Goal: Task Accomplishment & Management: Complete application form

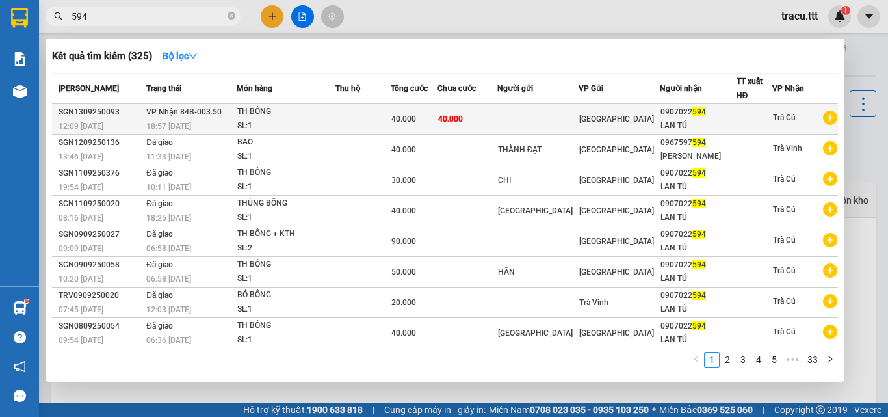
type input "594"
click at [289, 126] on div "SL: 1" at bounding box center [285, 126] width 97 height 14
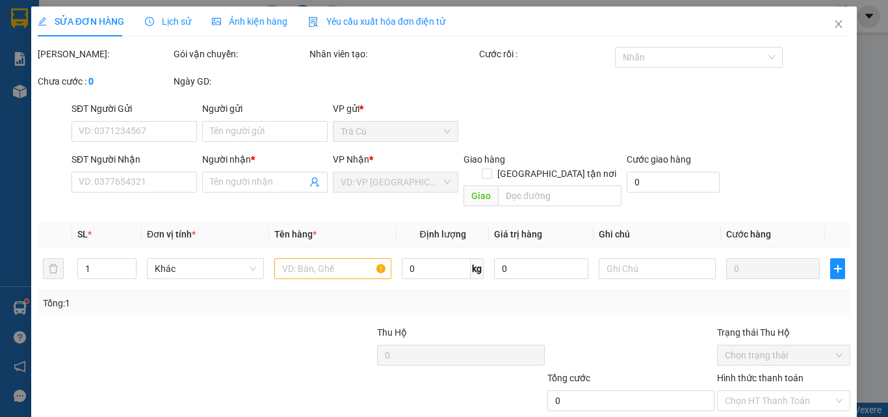
type input "0907022594"
type input "LAN TÚ"
type input "40.000"
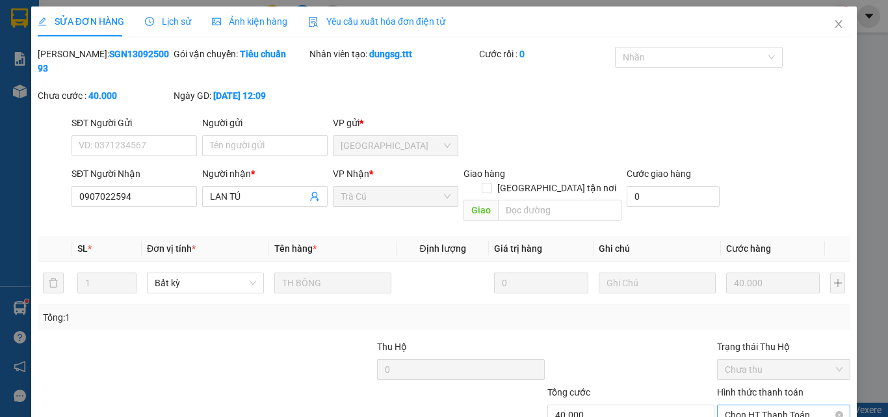
scroll to position [67, 0]
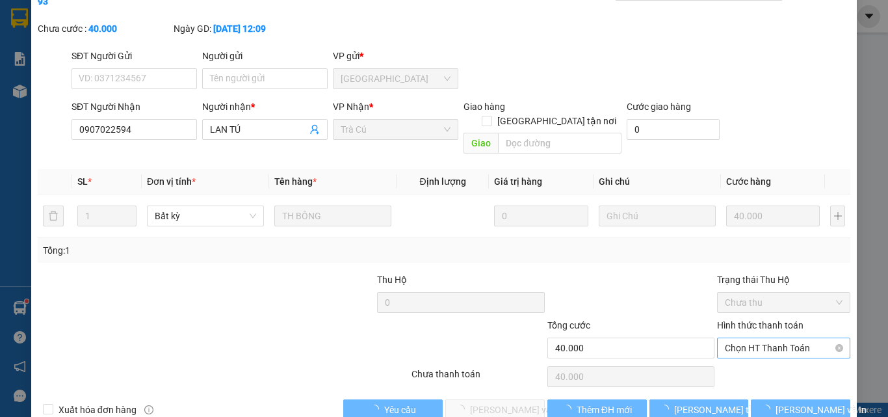
click at [773, 338] on span "Chọn HT Thanh Toán" at bounding box center [784, 347] width 118 height 19
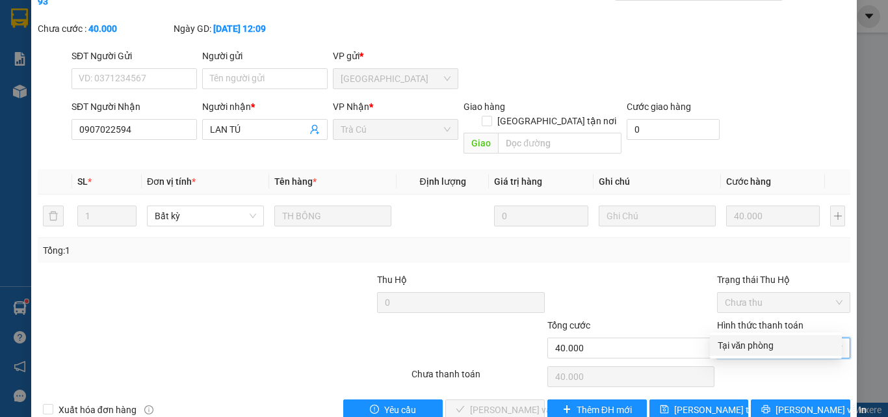
click at [740, 341] on div "Tại văn phòng" at bounding box center [775, 345] width 116 height 14
type input "0"
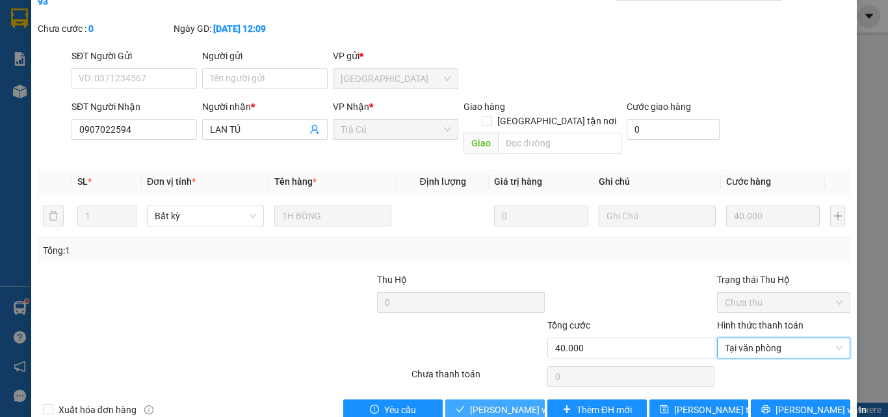
click at [471, 399] on button "[PERSON_NAME] và Giao hàng" at bounding box center [494, 409] width 99 height 21
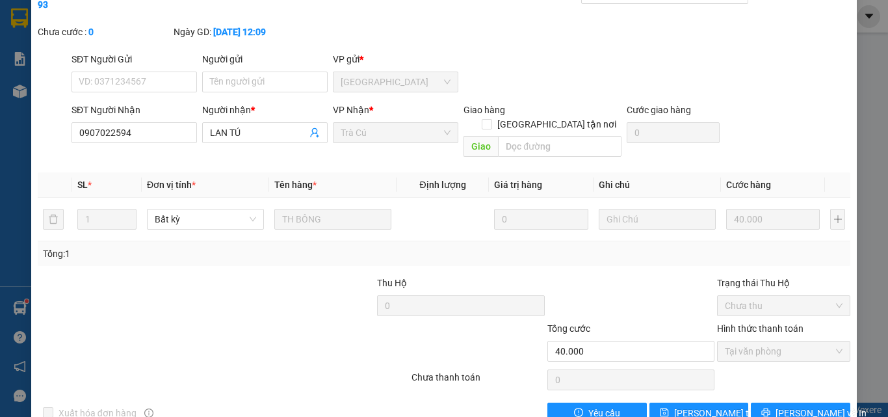
scroll to position [0, 0]
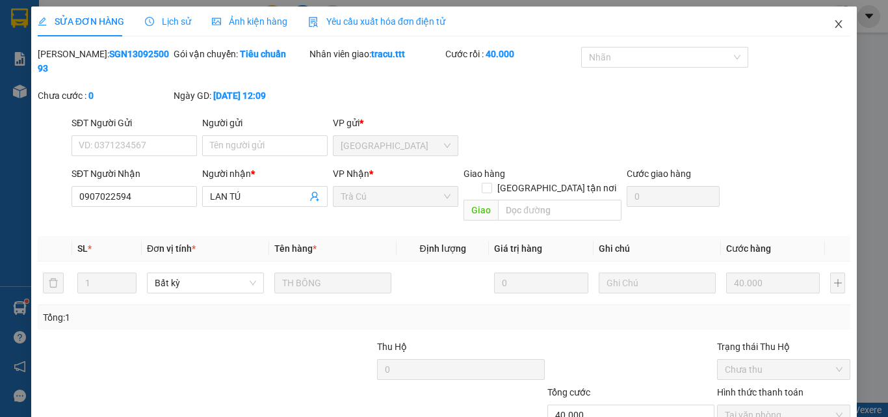
click at [833, 27] on icon "close" at bounding box center [838, 24] width 10 height 10
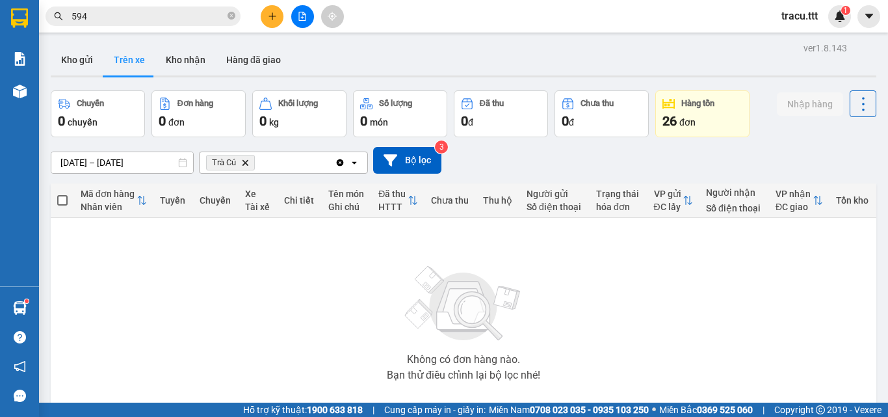
click at [83, 62] on button "Kho gửi" at bounding box center [77, 59] width 53 height 31
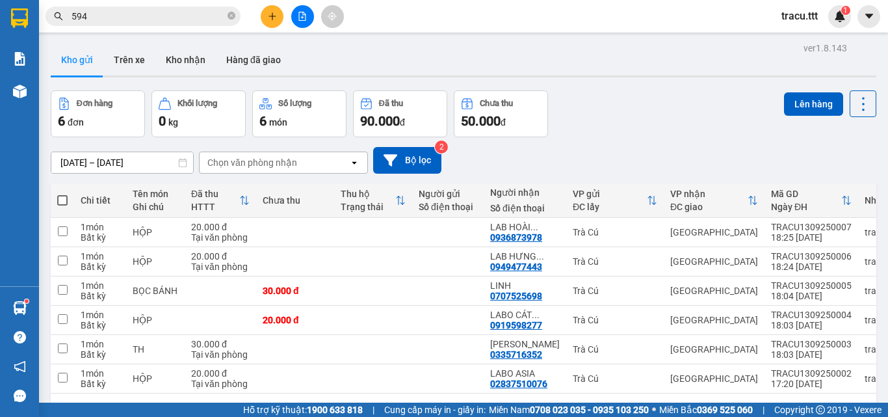
click at [64, 202] on span at bounding box center [62, 200] width 10 height 10
click at [62, 194] on input "checkbox" at bounding box center [62, 194] width 0 height 0
checkbox input "true"
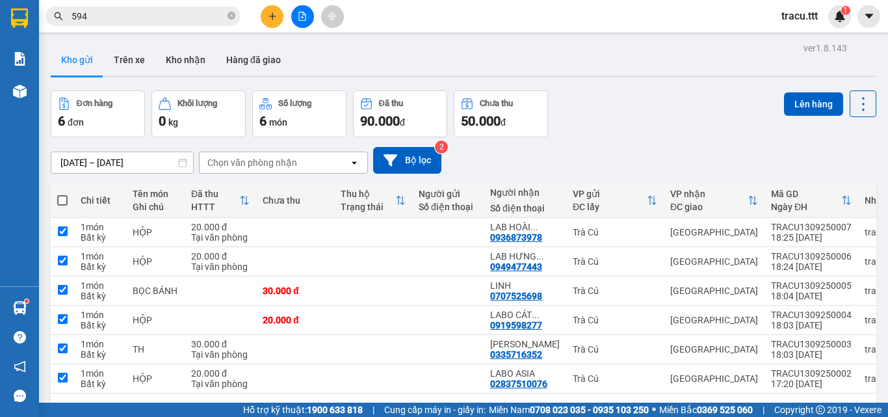
checkbox input "true"
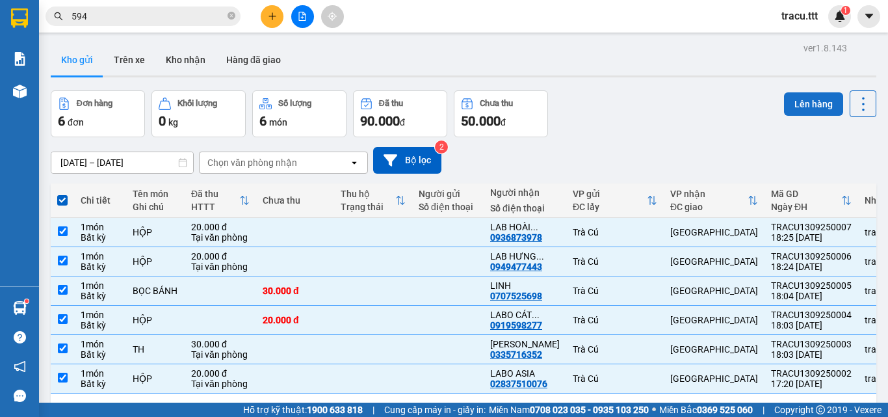
click at [825, 105] on button "Lên hàng" at bounding box center [813, 103] width 59 height 23
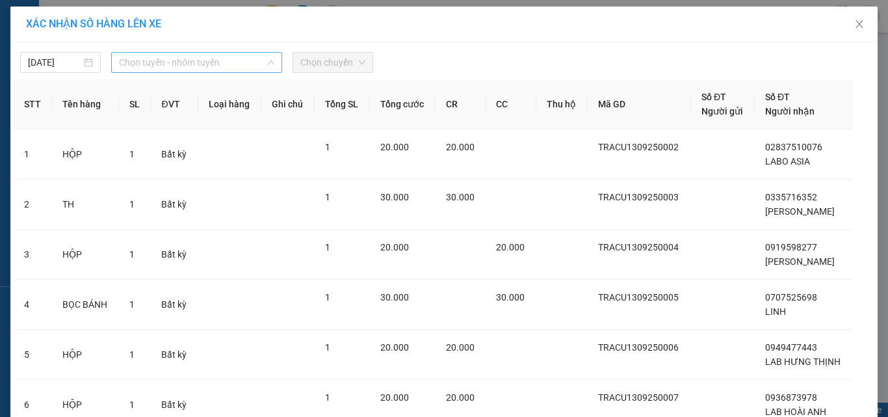
click at [245, 67] on span "Chọn tuyến - nhóm tuyến" at bounding box center [196, 62] width 155 height 19
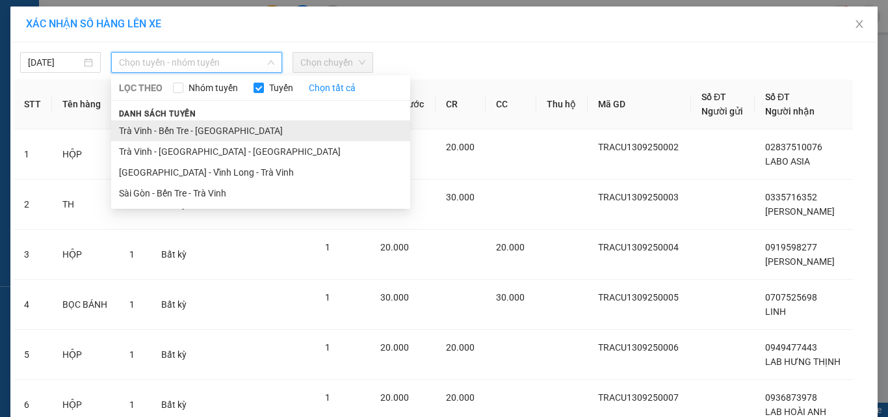
click at [191, 132] on li "Trà Vinh - Bến Tre - [GEOGRAPHIC_DATA]" at bounding box center [260, 130] width 299 height 21
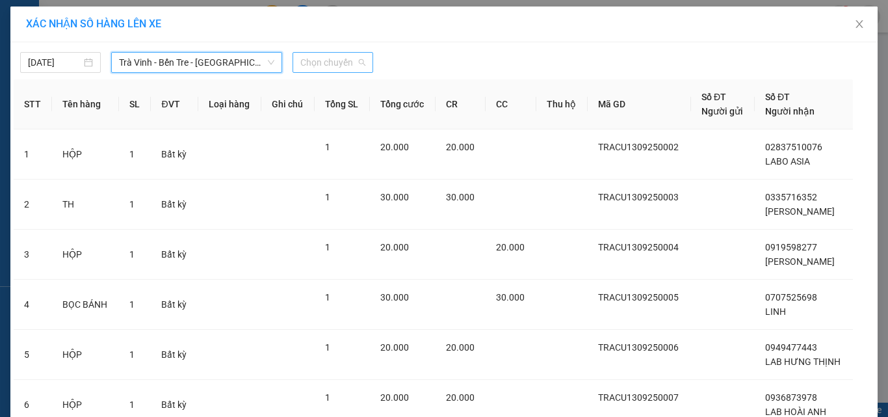
click at [350, 57] on span "Chọn chuyến" at bounding box center [332, 62] width 65 height 19
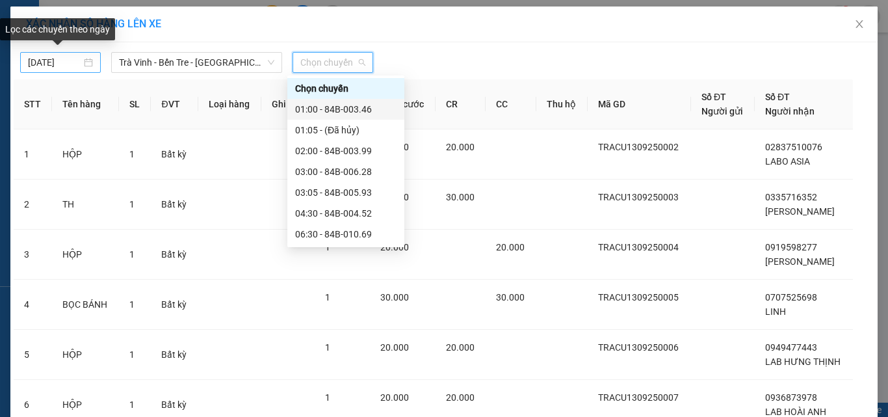
click at [63, 67] on body "Kết quả tìm kiếm ( 325 ) Bộ lọc Mã ĐH Trạng thái Món hàng Thu hộ Tổng cước Chưa…" at bounding box center [444, 208] width 888 height 417
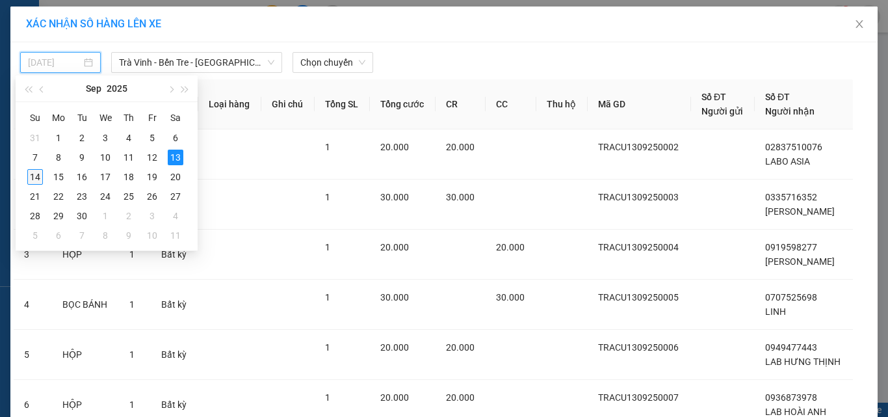
click at [35, 176] on div "14" at bounding box center [35, 177] width 16 height 16
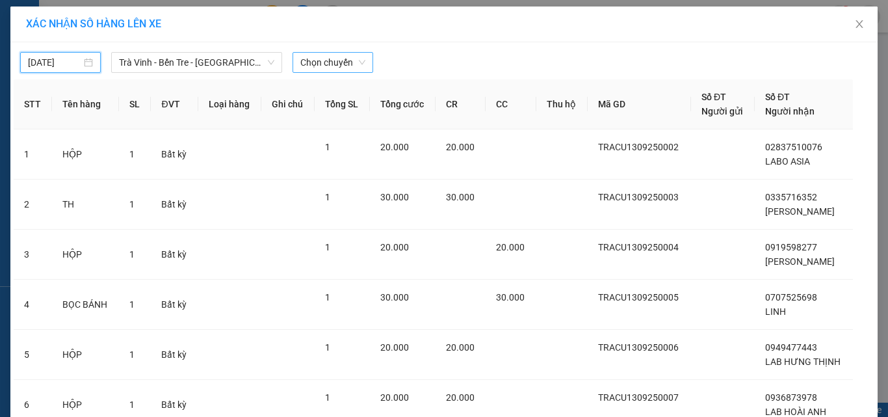
click at [361, 64] on div "Chọn chuyến" at bounding box center [332, 62] width 81 height 21
type input "[DATE]"
click at [359, 70] on span "Chọn chuyến" at bounding box center [332, 62] width 65 height 19
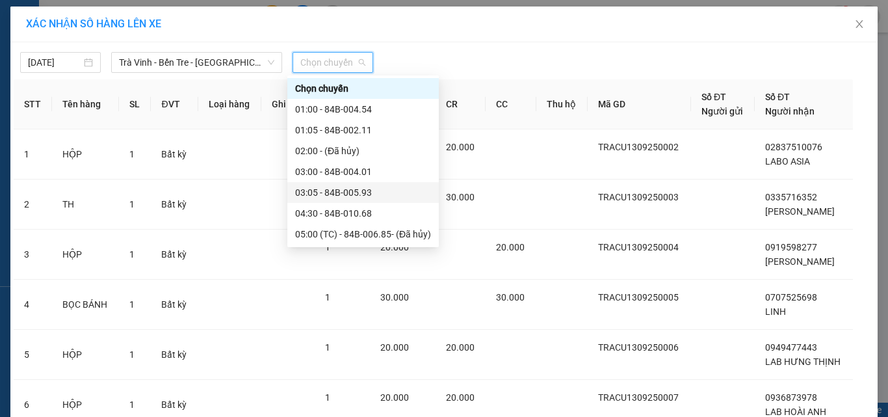
click at [359, 192] on div "03:05 - 84B-005.93" at bounding box center [363, 192] width 136 height 14
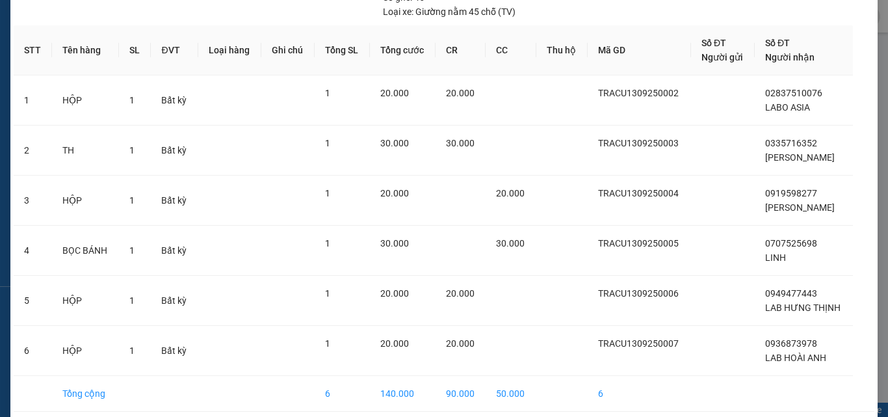
scroll to position [137, 0]
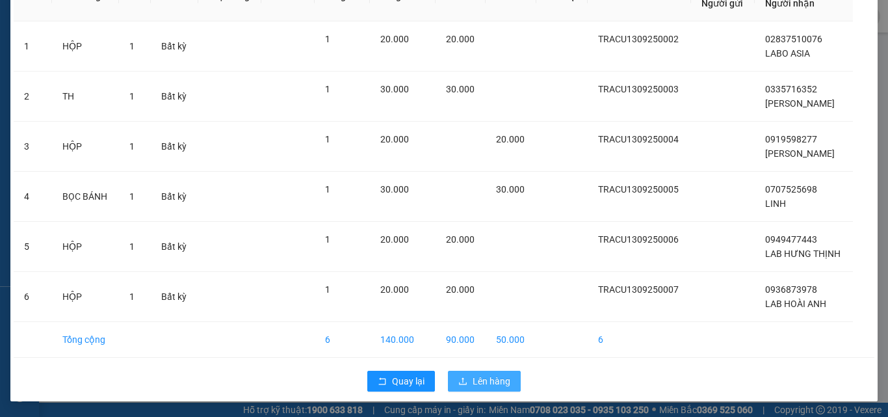
click at [476, 380] on span "Lên hàng" at bounding box center [491, 381] width 38 height 14
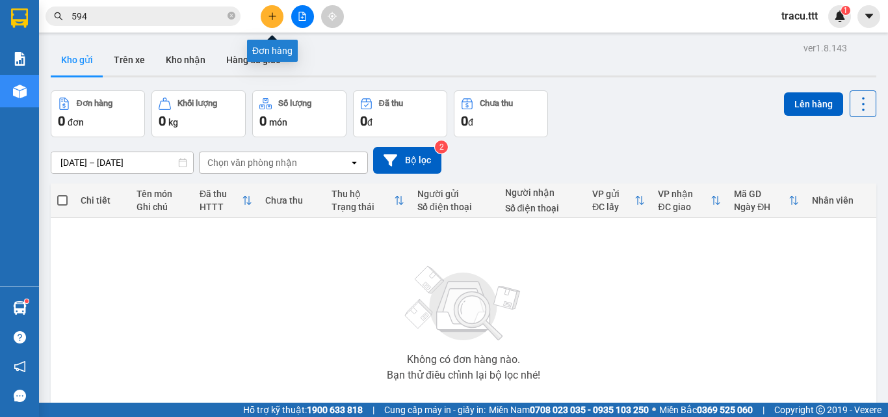
click at [274, 22] on button at bounding box center [272, 16] width 23 height 23
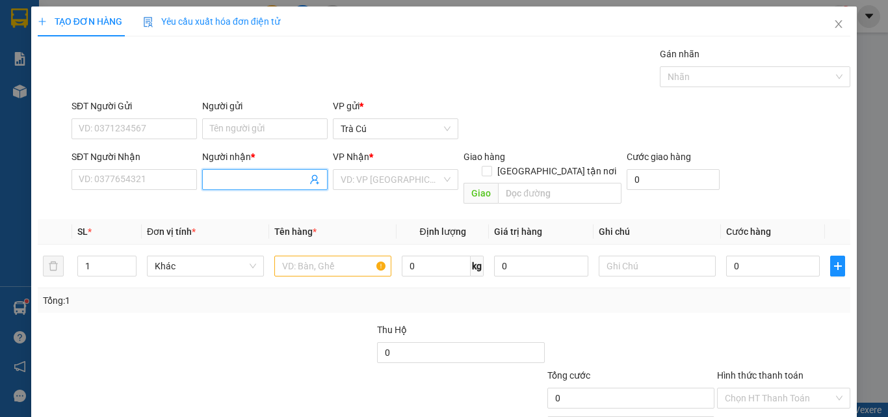
click at [232, 174] on input "Người nhận *" at bounding box center [258, 179] width 97 height 14
click at [149, 183] on input "SĐT Người Nhận" at bounding box center [133, 179] width 125 height 21
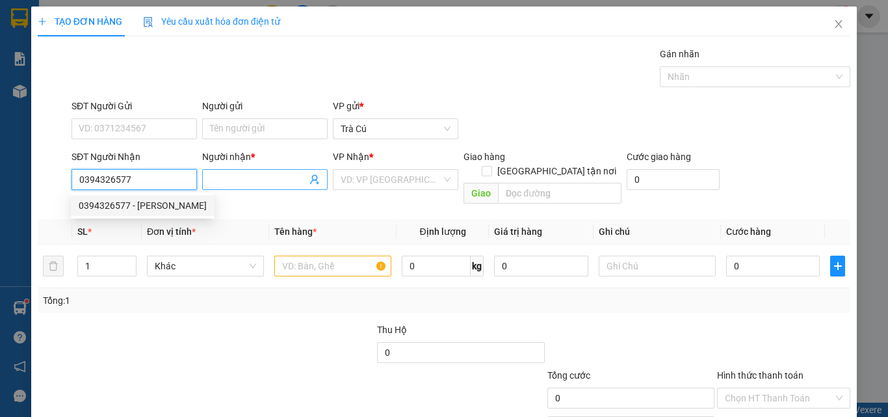
type input "0394326577"
click at [217, 176] on input "Người nhận *" at bounding box center [258, 179] width 97 height 14
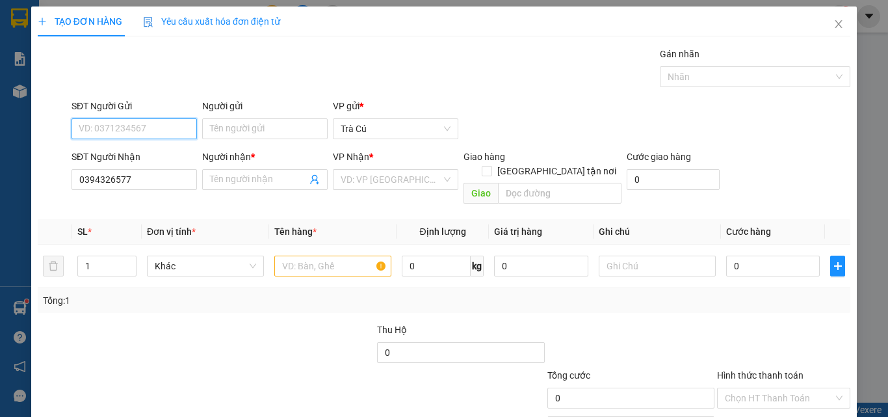
click at [133, 126] on input "SĐT Người Gửi" at bounding box center [133, 128] width 125 height 21
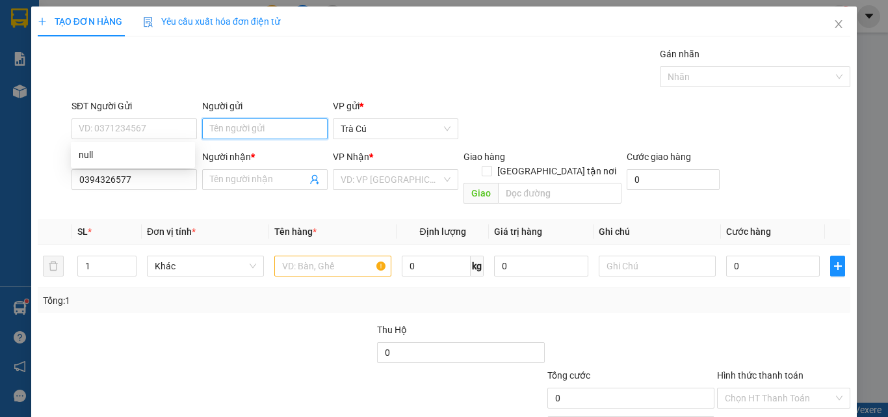
click at [283, 130] on input "Người gửi" at bounding box center [264, 128] width 125 height 21
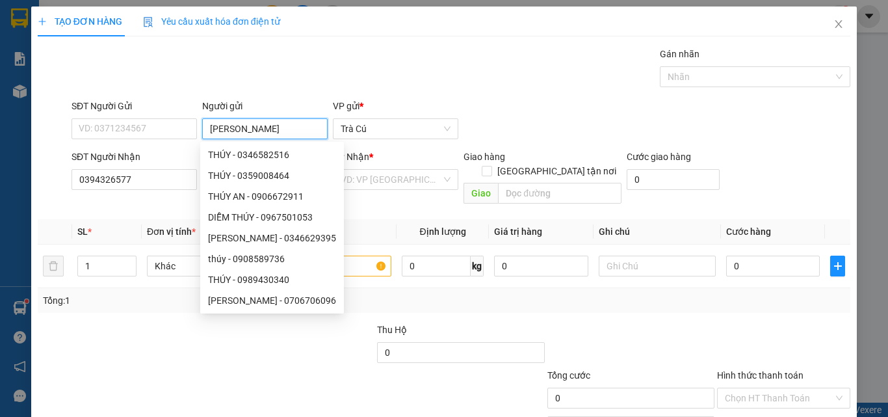
type input "[PERSON_NAME]"
click at [478, 90] on div "Gói vận chuyển * Tiêu chuẩn Gán nhãn Nhãn" at bounding box center [461, 69] width 784 height 45
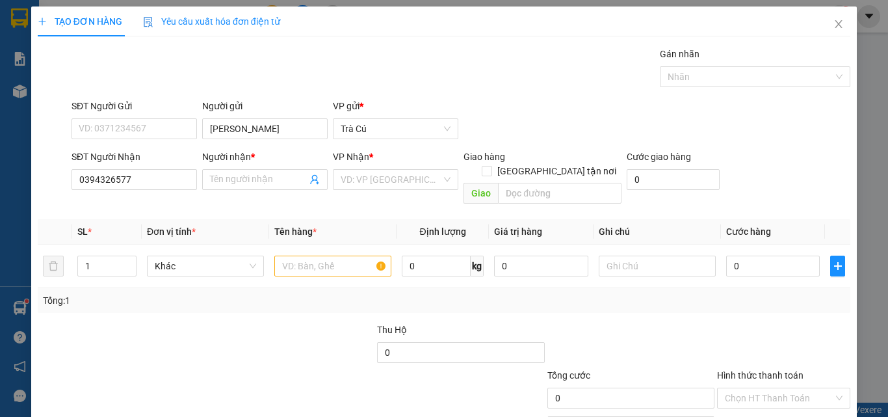
click at [476, 81] on div "Gói vận chuyển * Tiêu chuẩn Gán nhãn Nhãn" at bounding box center [461, 69] width 784 height 45
click at [270, 183] on input "Người nhận *" at bounding box center [258, 179] width 97 height 14
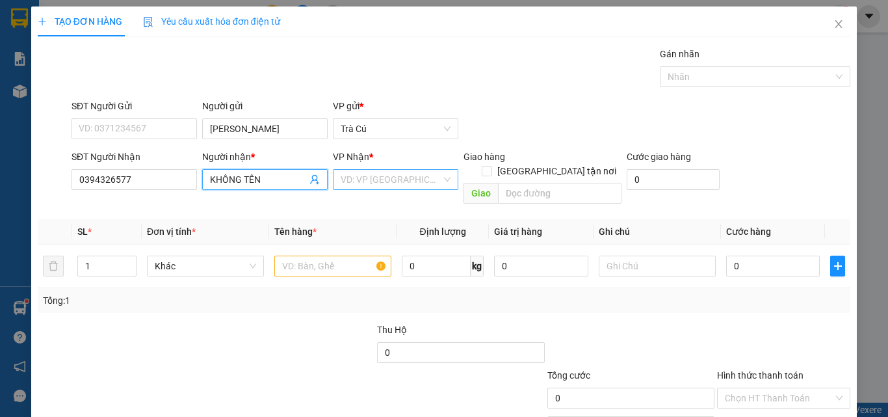
type input "KHÔNG TÊN"
click at [387, 180] on input "search" at bounding box center [391, 179] width 101 height 19
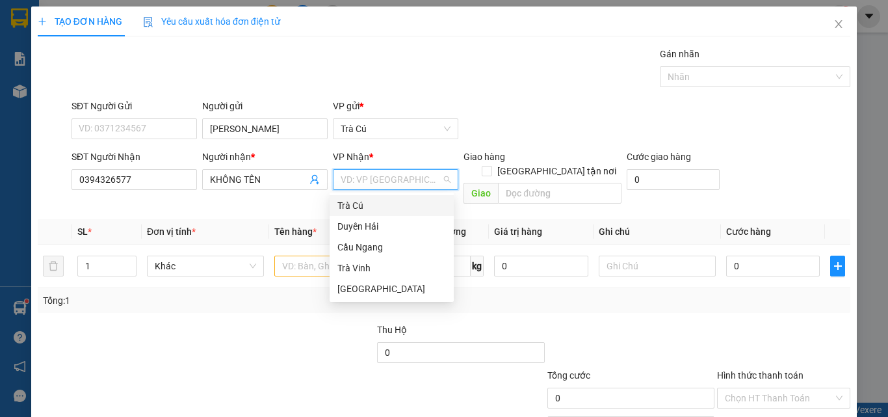
click at [380, 208] on div "Trà Cú" at bounding box center [391, 205] width 109 height 14
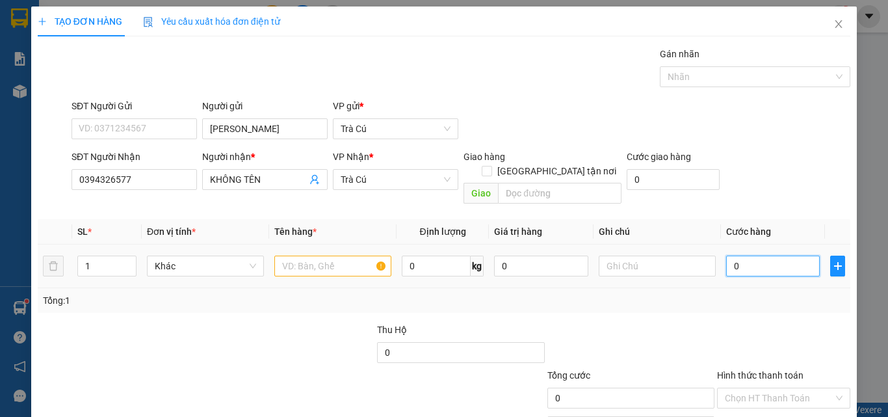
click at [750, 255] on input "0" at bounding box center [773, 265] width 94 height 21
type input "3"
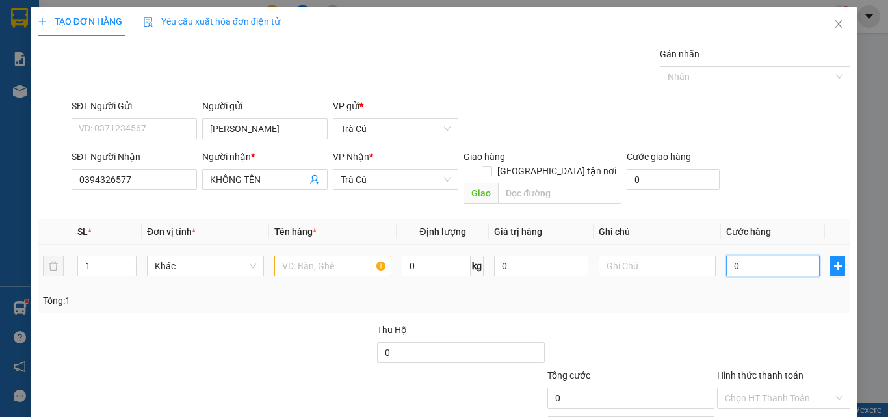
type input "3"
type input "30"
type input "30.000"
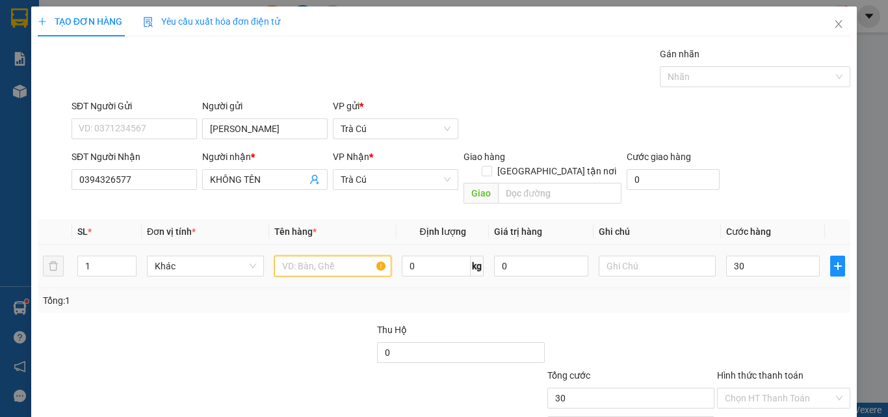
type input "30.000"
click at [338, 255] on input "text" at bounding box center [332, 265] width 117 height 21
type input "THÙNG"
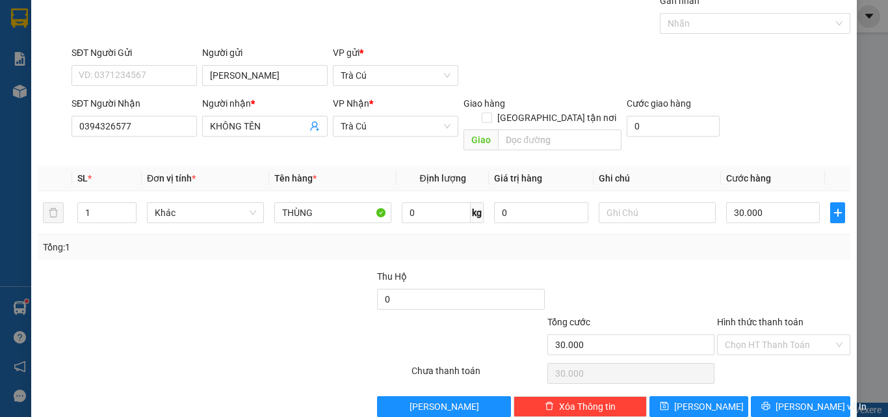
scroll to position [64, 0]
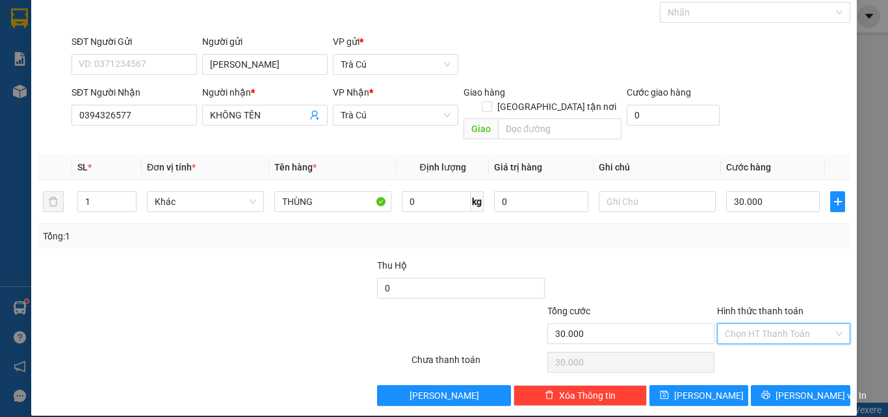
click at [755, 324] on input "Hình thức thanh toán" at bounding box center [779, 333] width 109 height 19
click at [742, 338] on div "Tại văn phòng" at bounding box center [775, 345] width 116 height 14
type input "0"
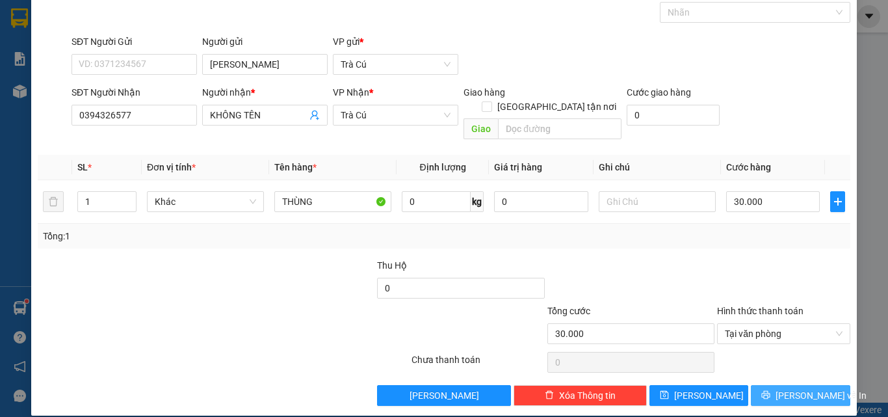
click at [794, 388] on span "[PERSON_NAME] và In" at bounding box center [820, 395] width 91 height 14
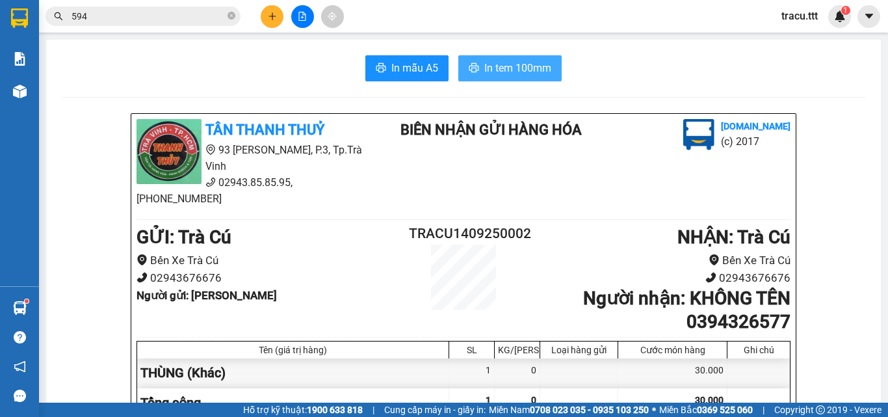
click at [528, 74] on span "In tem 100mm" at bounding box center [517, 68] width 67 height 16
drag, startPoint x: 485, startPoint y: 66, endPoint x: 488, endPoint y: 90, distance: 23.5
click at [485, 68] on span "In tem 100mm" at bounding box center [517, 68] width 67 height 16
click at [484, 70] on span "In tem 100mm" at bounding box center [517, 68] width 67 height 16
click at [230, 18] on icon "close-circle" at bounding box center [231, 16] width 8 height 8
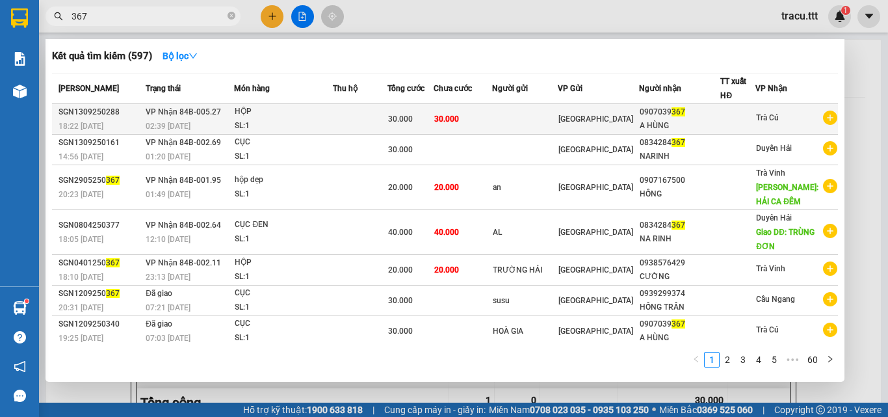
type input "367"
click at [549, 109] on td at bounding box center [525, 119] width 66 height 31
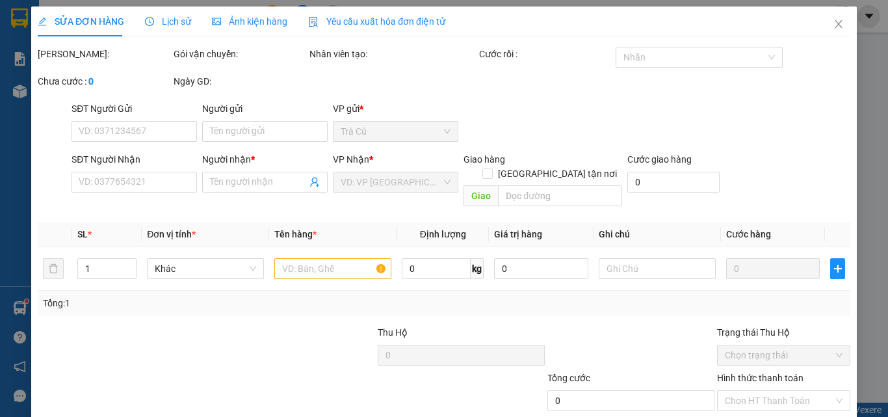
type input "0907039367"
type input "A HÙNG"
type input "30.000"
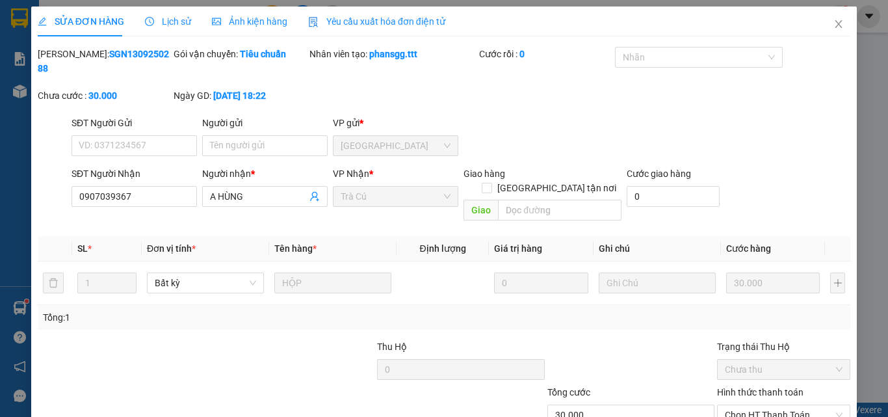
scroll to position [67, 0]
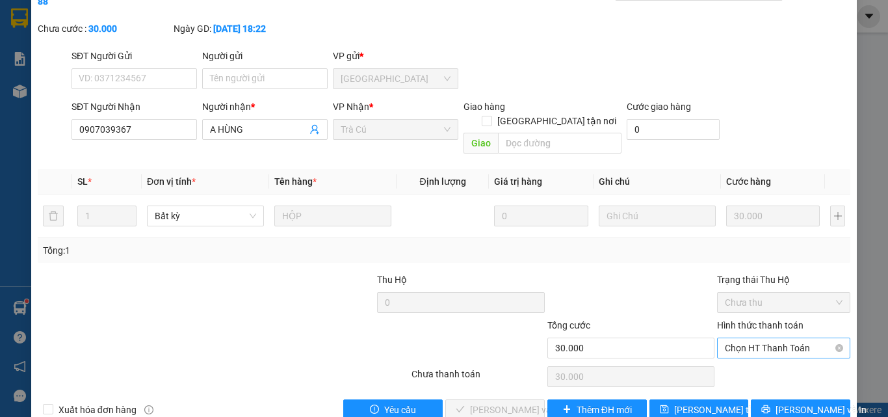
drag, startPoint x: 762, startPoint y: 320, endPoint x: 758, endPoint y: 329, distance: 9.1
click at [762, 338] on span "Chọn HT Thanh Toán" at bounding box center [784, 347] width 118 height 19
click at [756, 342] on div "Tại văn phòng" at bounding box center [775, 345] width 116 height 14
type input "0"
click at [492, 402] on span "[PERSON_NAME] và Giao hàng" at bounding box center [532, 409] width 125 height 14
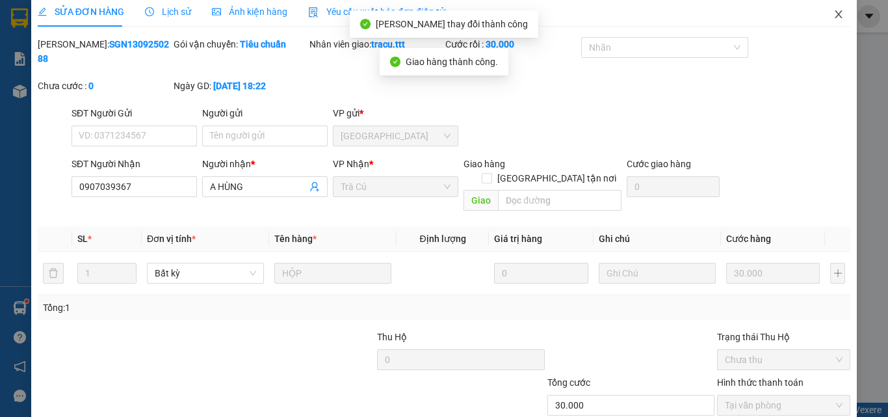
scroll to position [0, 0]
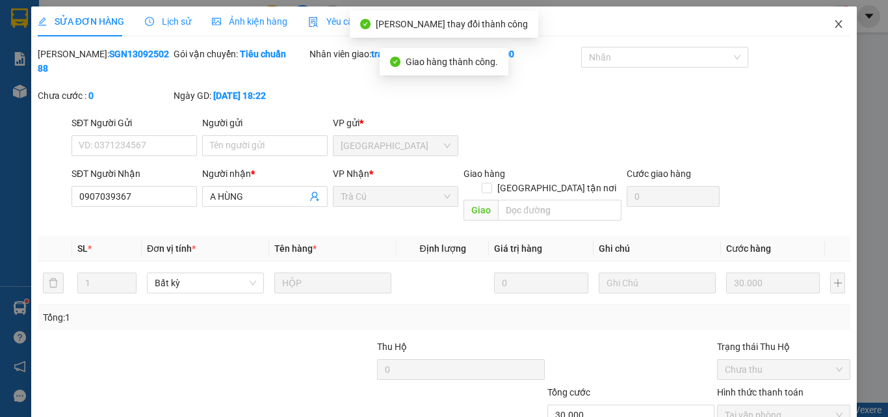
click at [836, 22] on span "Close" at bounding box center [838, 24] width 36 height 36
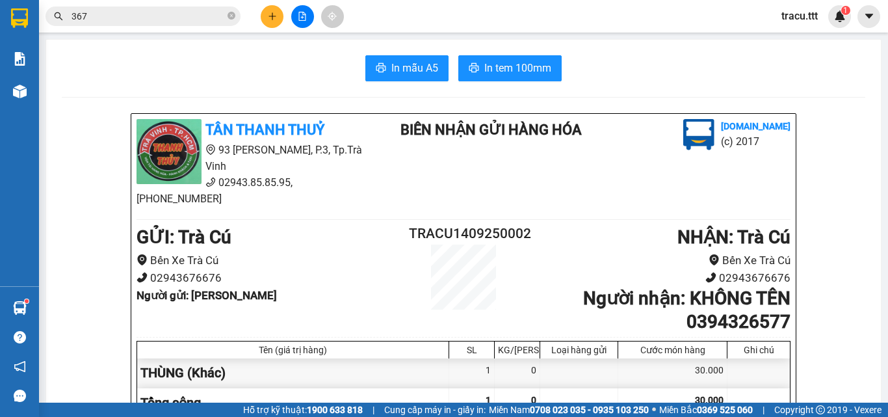
click at [227, 14] on span "367" at bounding box center [142, 15] width 195 height 19
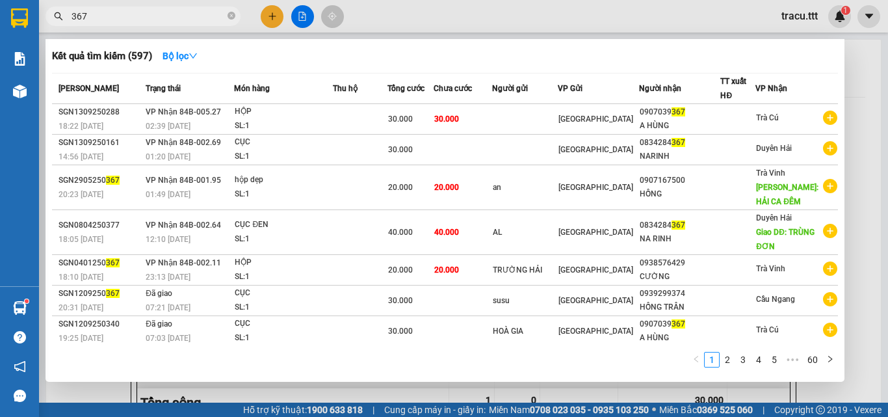
click at [227, 14] on span "367" at bounding box center [142, 15] width 195 height 19
click at [230, 15] on icon "close-circle" at bounding box center [231, 16] width 8 height 8
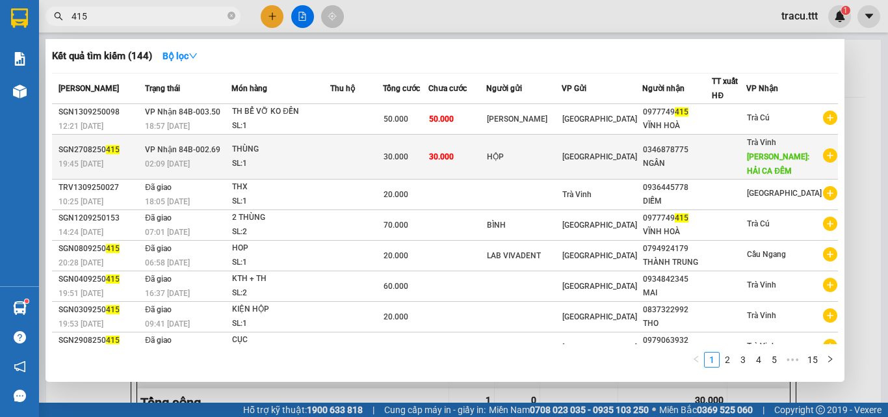
type input "415"
click at [452, 144] on td "30.000" at bounding box center [456, 157] width 57 height 45
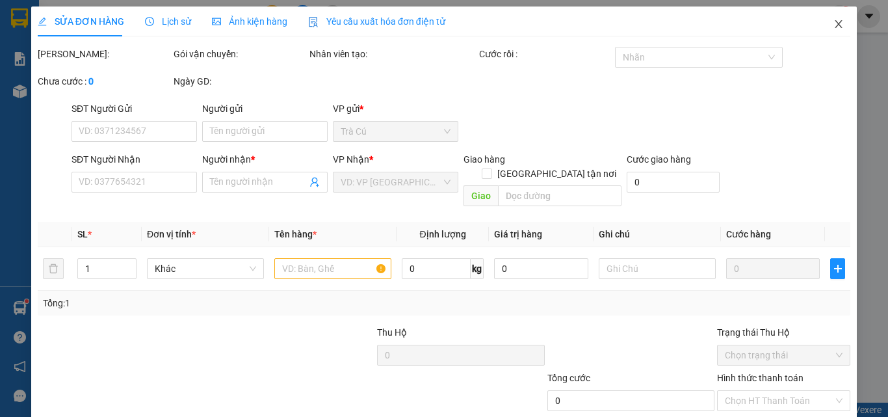
click at [833, 25] on icon "close" at bounding box center [838, 24] width 10 height 10
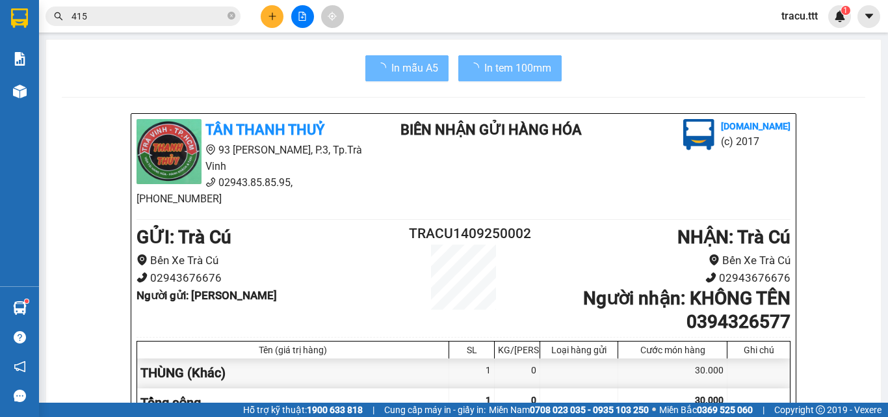
click at [216, 13] on input "415" at bounding box center [147, 16] width 153 height 14
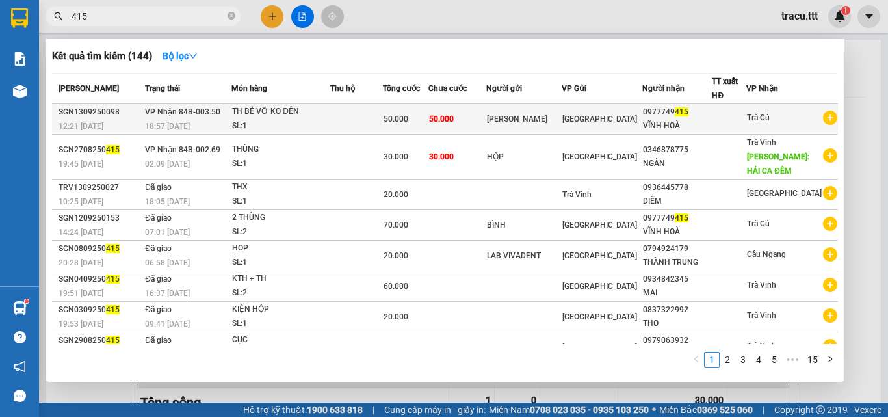
click at [478, 110] on td "50.000" at bounding box center [456, 119] width 57 height 31
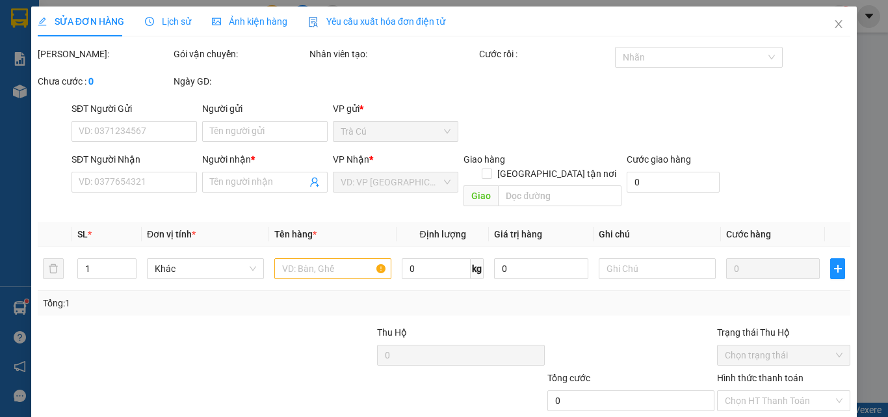
scroll to position [67, 0]
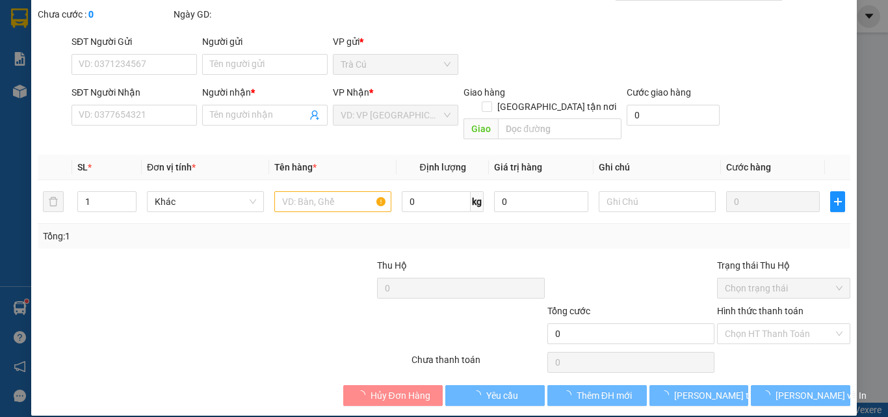
type input "[PERSON_NAME]"
type input "0977749415"
type input "VĨNH HOÀ"
type input "50.000"
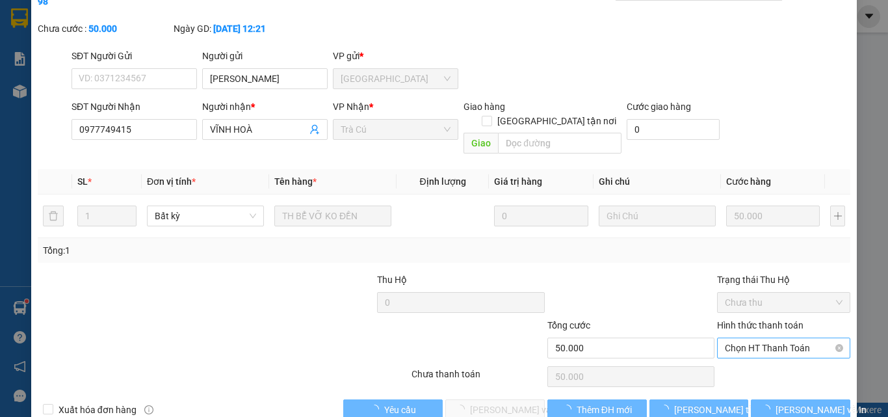
click at [797, 338] on span "Chọn HT Thanh Toán" at bounding box center [784, 347] width 118 height 19
click at [766, 342] on div "Tại văn phòng" at bounding box center [775, 345] width 116 height 14
type input "0"
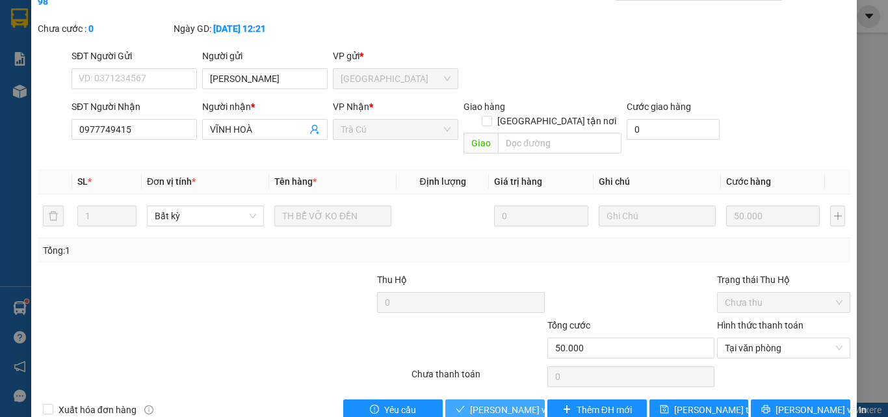
click at [517, 402] on span "[PERSON_NAME] và Giao hàng" at bounding box center [532, 409] width 125 height 14
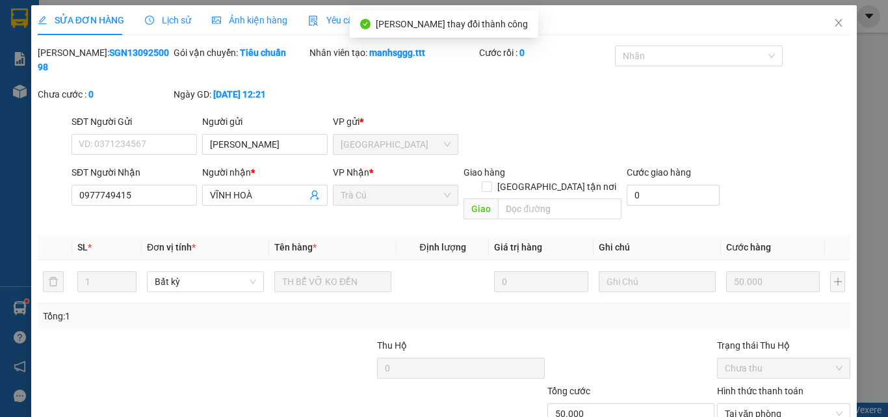
scroll to position [0, 0]
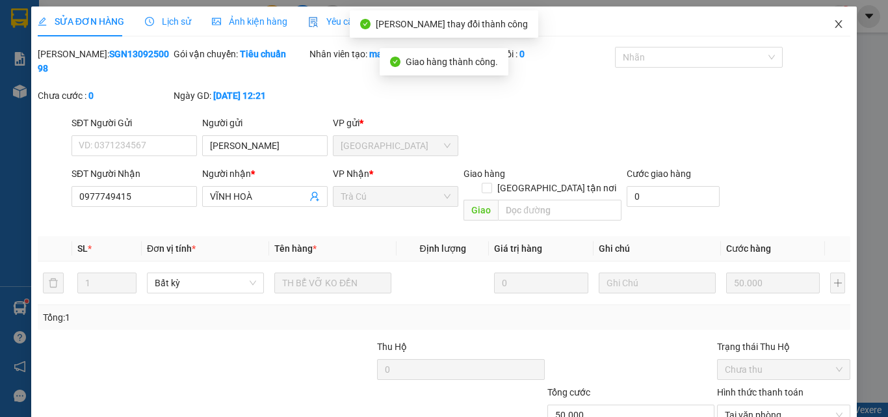
click at [833, 21] on icon "close" at bounding box center [838, 24] width 10 height 10
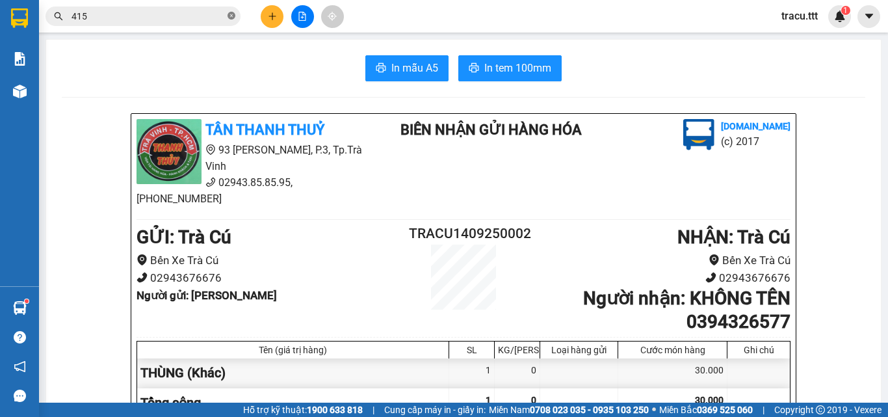
click at [229, 18] on icon "close-circle" at bounding box center [231, 16] width 8 height 8
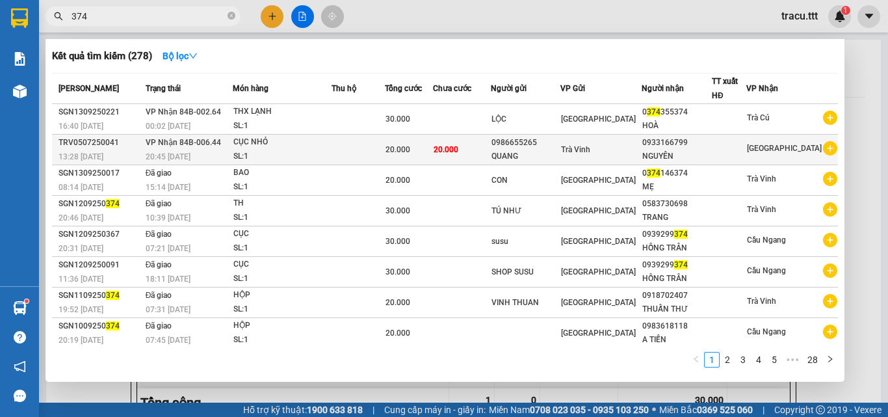
type input "374"
click at [472, 135] on td "20.000" at bounding box center [462, 150] width 58 height 31
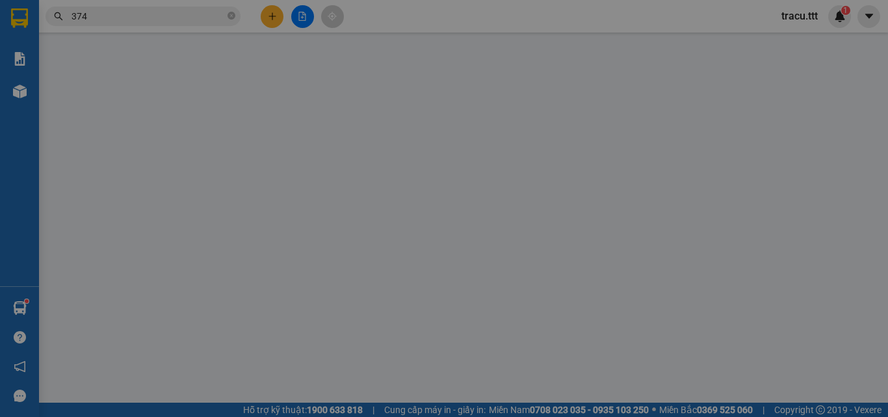
type input "0986655265"
type input "QUANG"
type input "0933166799"
type input "NGUYÊN"
type input "20.000"
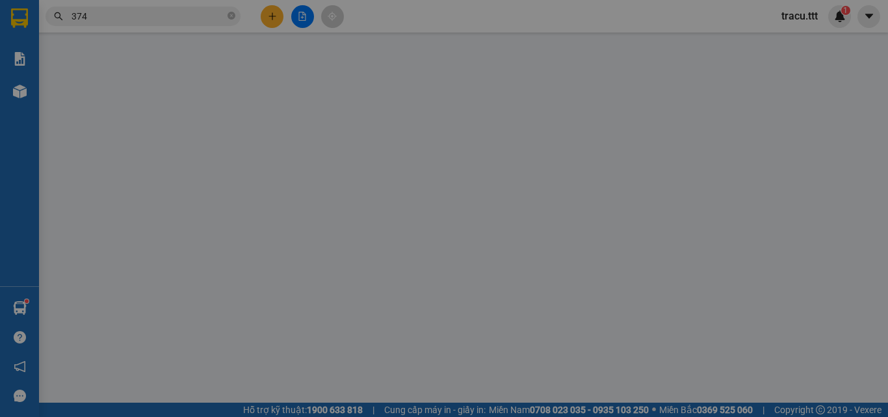
type input "20.000"
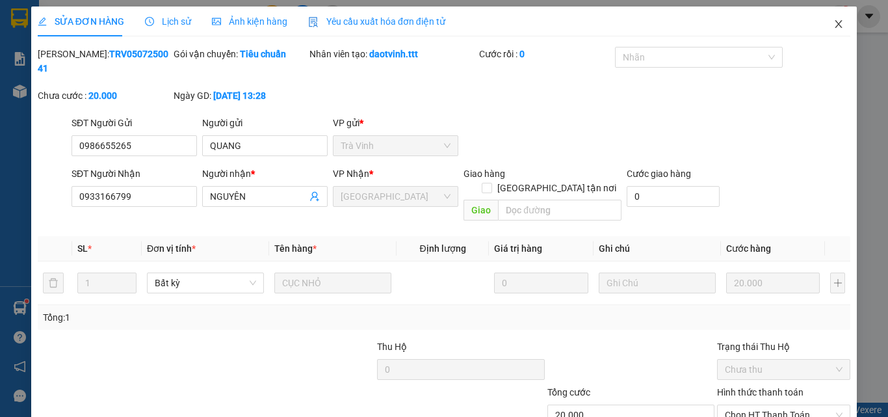
click at [833, 21] on icon "close" at bounding box center [838, 24] width 10 height 10
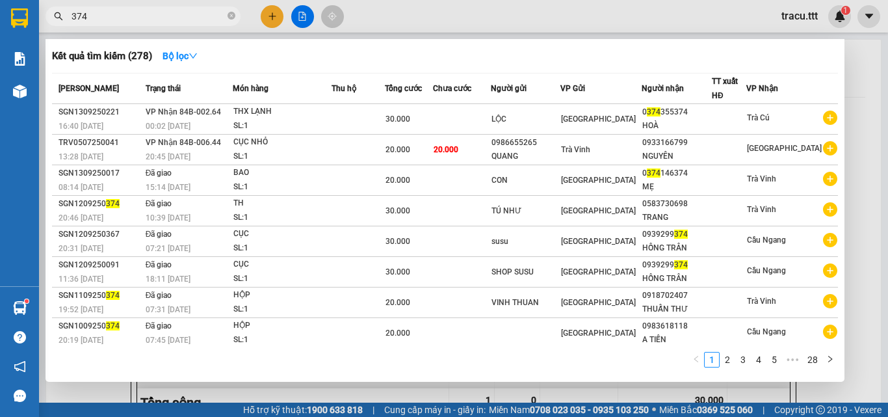
click at [214, 12] on input "374" at bounding box center [147, 16] width 153 height 14
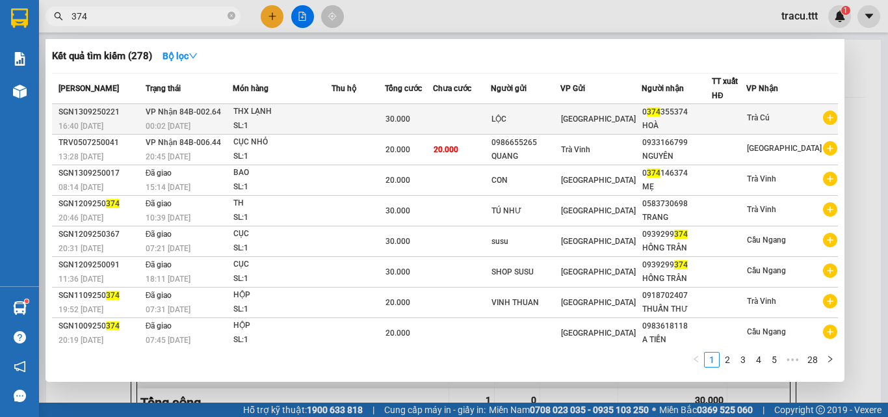
click at [452, 112] on td at bounding box center [462, 119] width 58 height 31
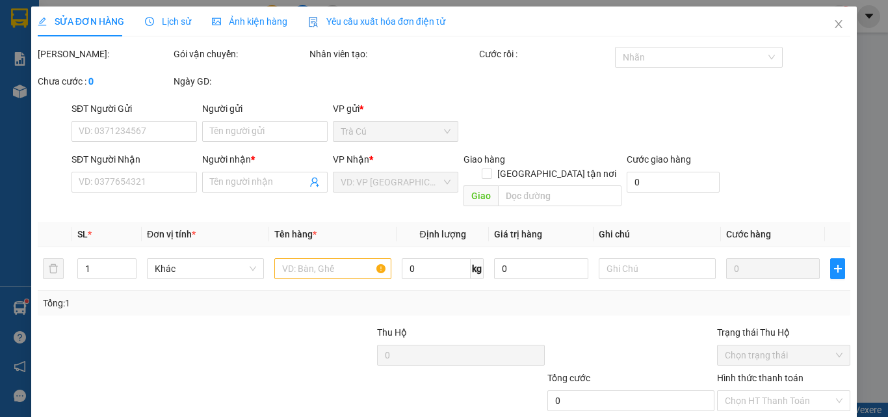
scroll to position [67, 0]
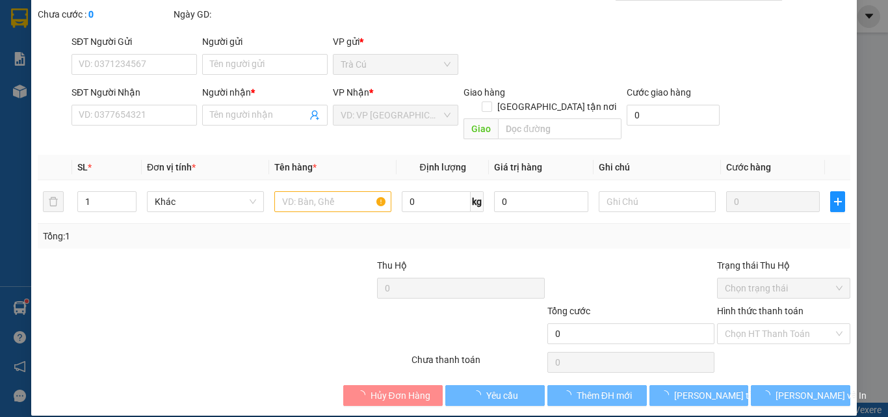
type input "LỘC"
type input "0374355374"
type input "HOÀ"
type input "30.000"
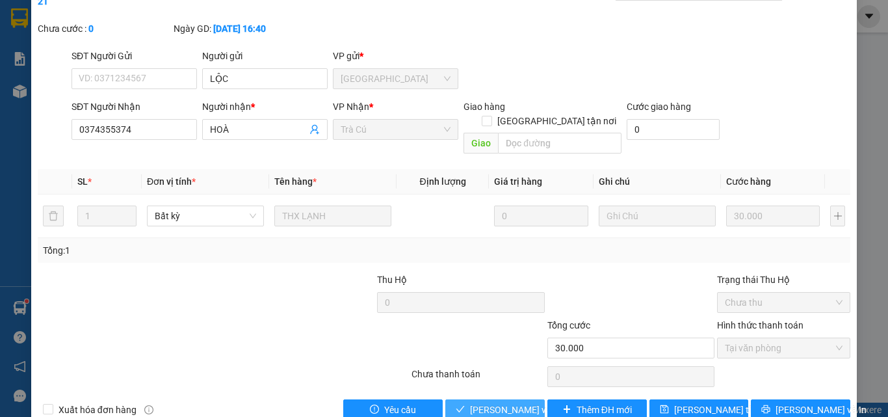
click at [489, 402] on span "[PERSON_NAME] và Giao hàng" at bounding box center [532, 409] width 125 height 14
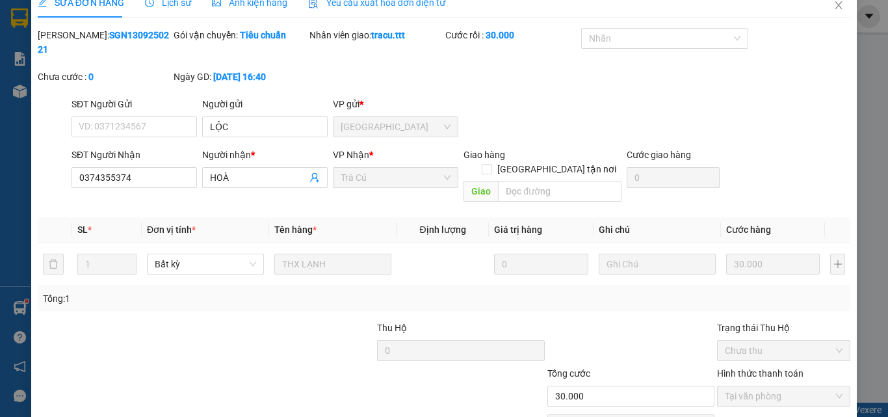
scroll to position [0, 0]
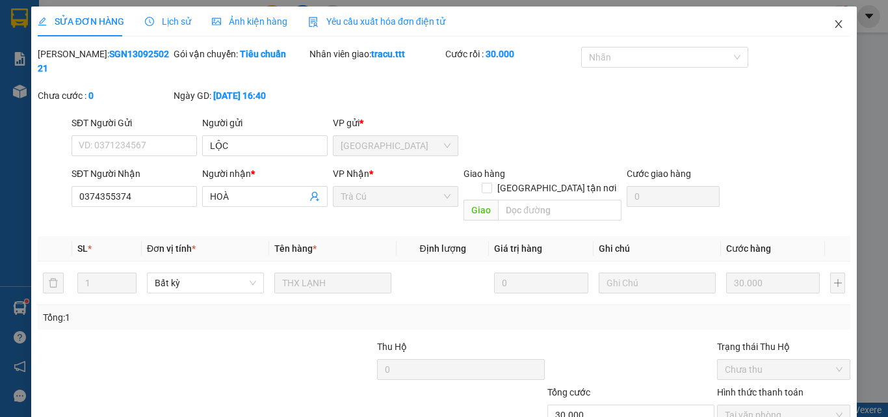
click at [825, 16] on span "Close" at bounding box center [838, 24] width 36 height 36
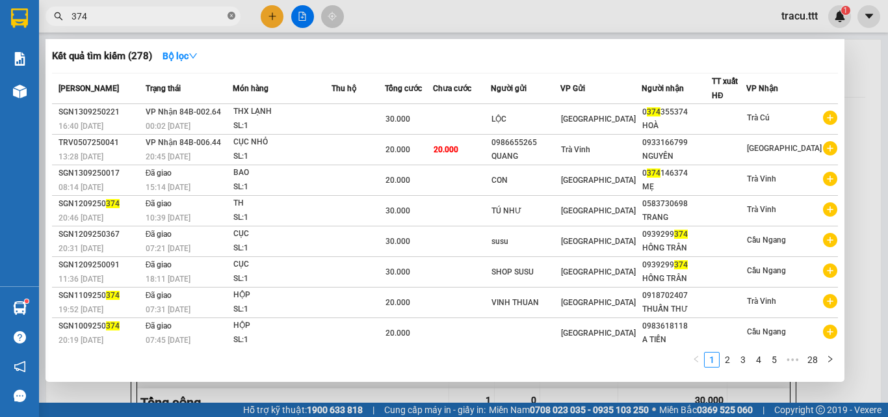
click at [231, 15] on icon "close-circle" at bounding box center [231, 16] width 8 height 8
type input "448"
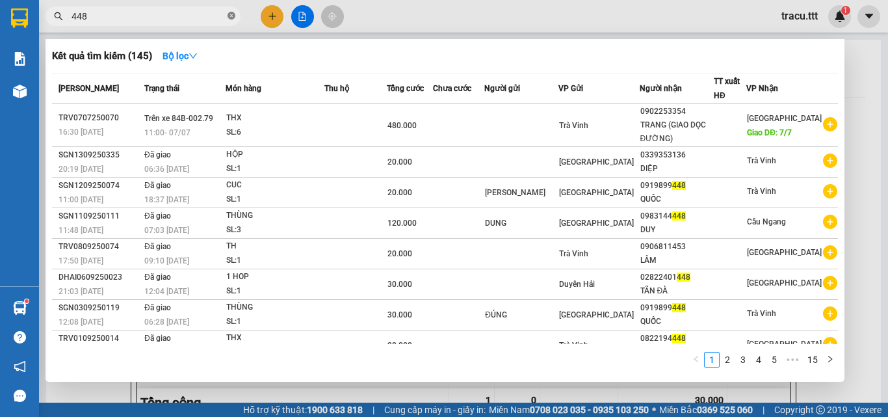
click at [235, 19] on icon "close-circle" at bounding box center [231, 16] width 8 height 8
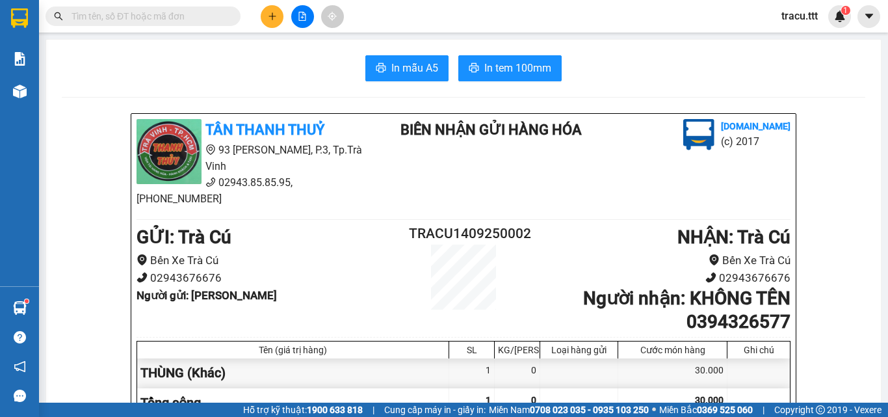
click at [203, 18] on input "text" at bounding box center [147, 16] width 153 height 14
type input "986"
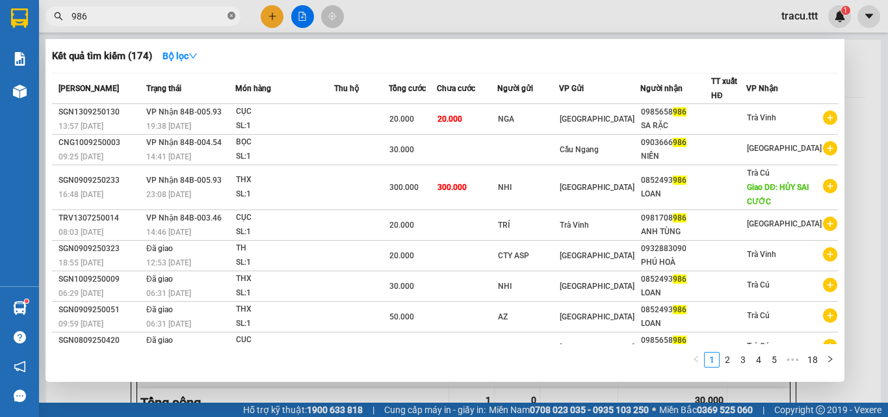
click at [233, 17] on icon "close-circle" at bounding box center [231, 16] width 8 height 8
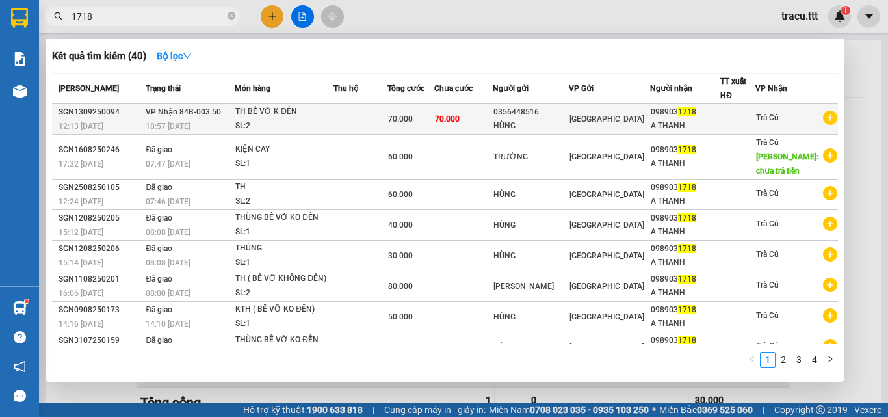
type input "1718"
click at [521, 129] on div "HÙNG" at bounding box center [530, 126] width 75 height 14
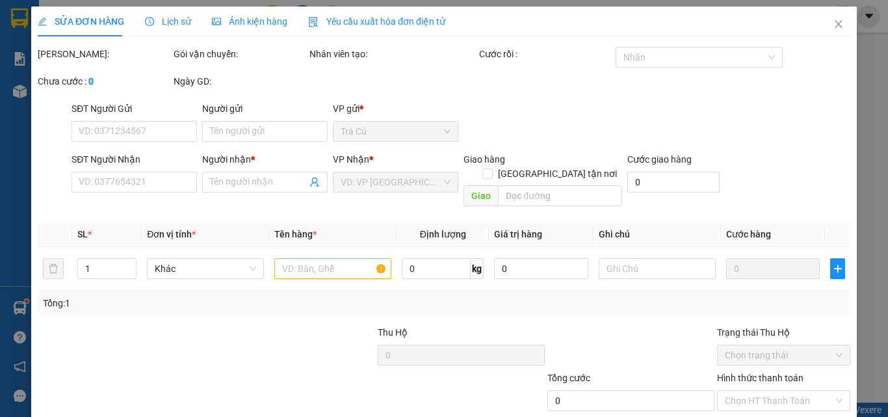
type input "0356448516"
type input "HÙNG"
type input "0989031718"
type input "A THANH"
type input "70.000"
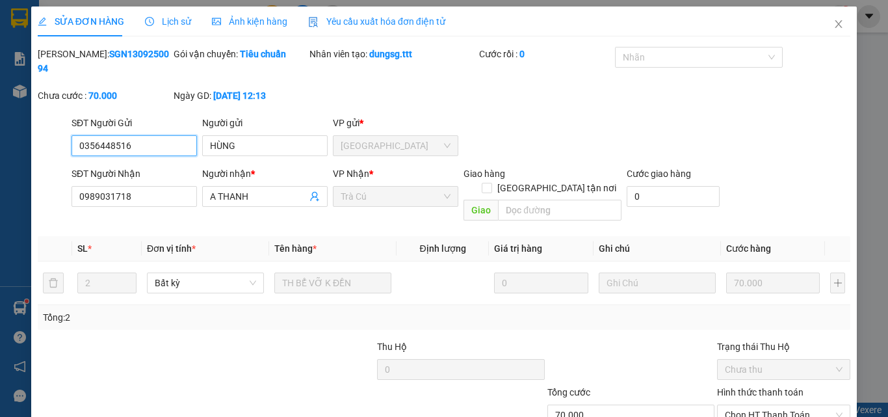
scroll to position [65, 0]
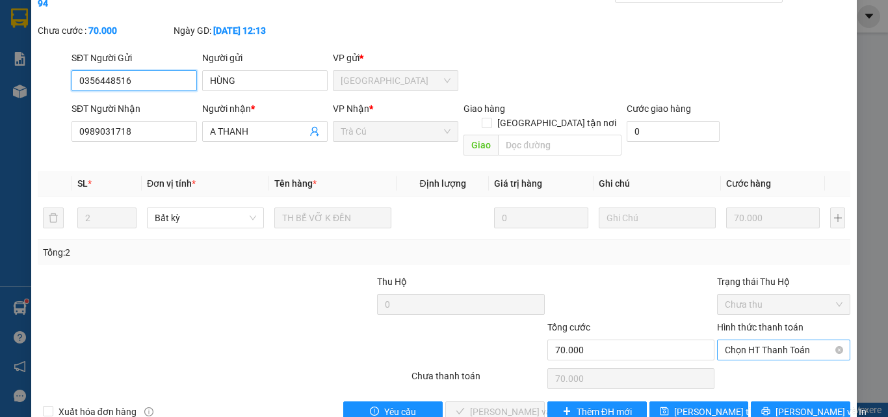
click at [758, 340] on span "Chọn HT Thanh Toán" at bounding box center [784, 349] width 118 height 19
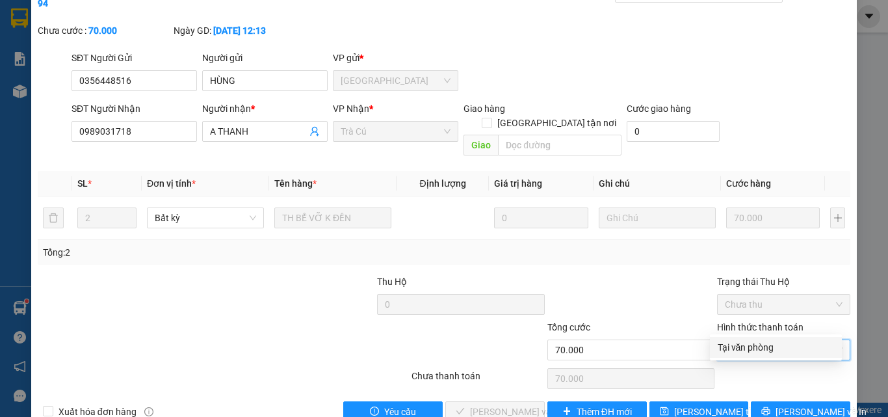
click at [750, 340] on div "Tại văn phòng" at bounding box center [775, 347] width 116 height 14
type input "0"
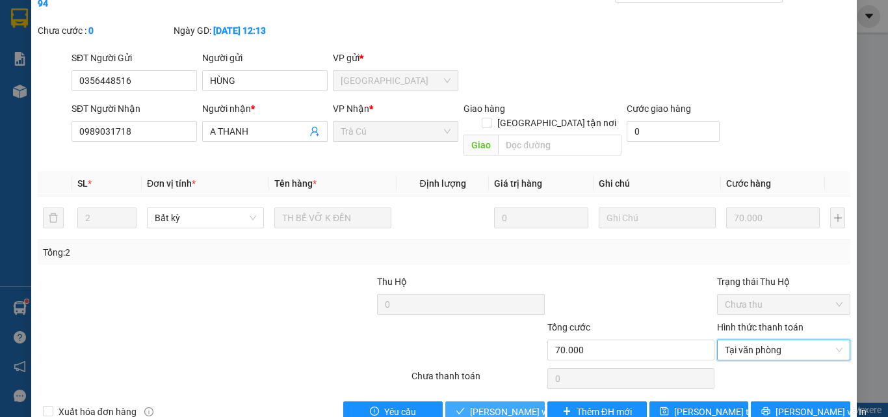
click at [511, 404] on span "[PERSON_NAME] và Giao hàng" at bounding box center [532, 411] width 125 height 14
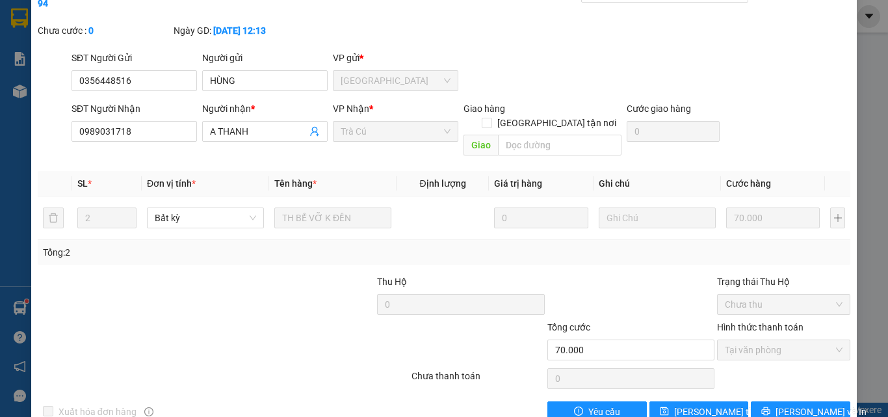
scroll to position [6, 0]
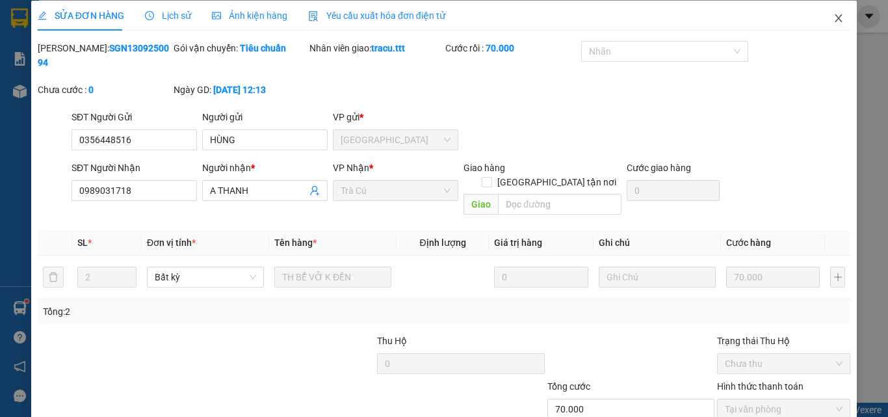
click at [834, 14] on span "Close" at bounding box center [838, 19] width 36 height 36
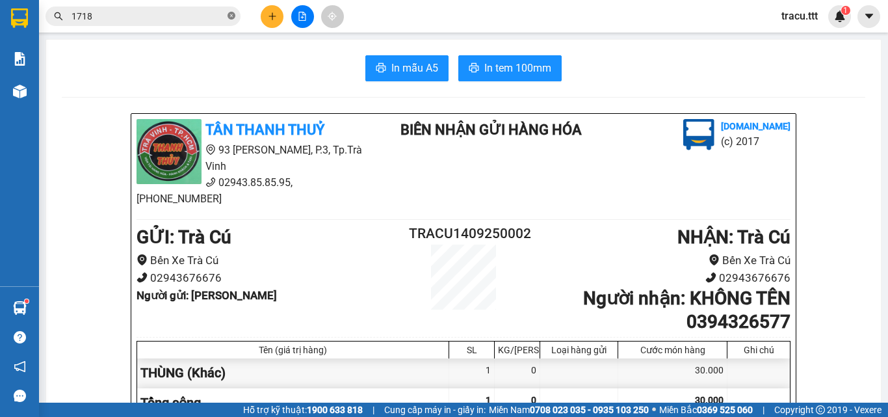
click at [233, 16] on icon "close-circle" at bounding box center [231, 16] width 8 height 8
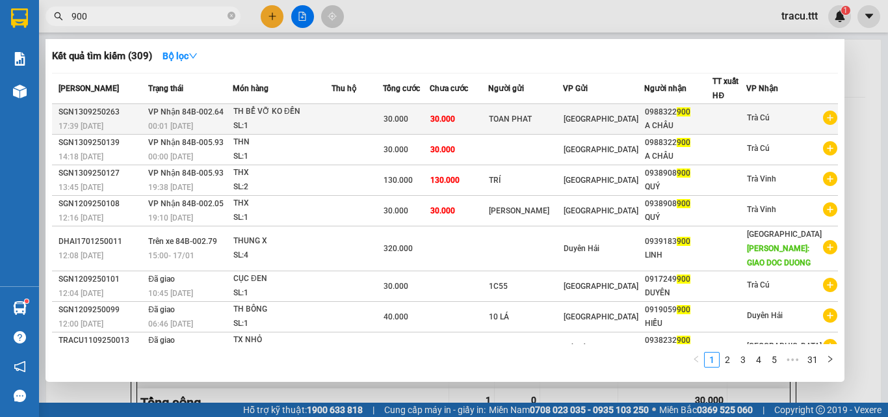
type input "900"
click at [649, 125] on div "A CHÂU" at bounding box center [679, 126] width 68 height 14
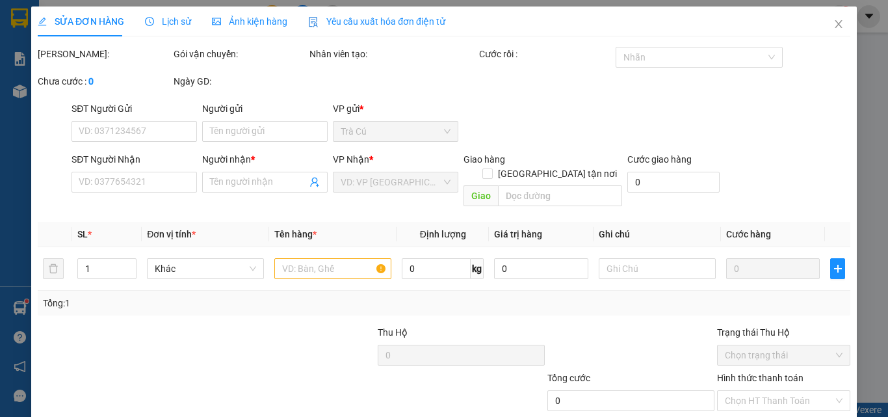
type input "TOAN PHAT"
type input "0988322900"
type input "A CHÂU"
type input "30.000"
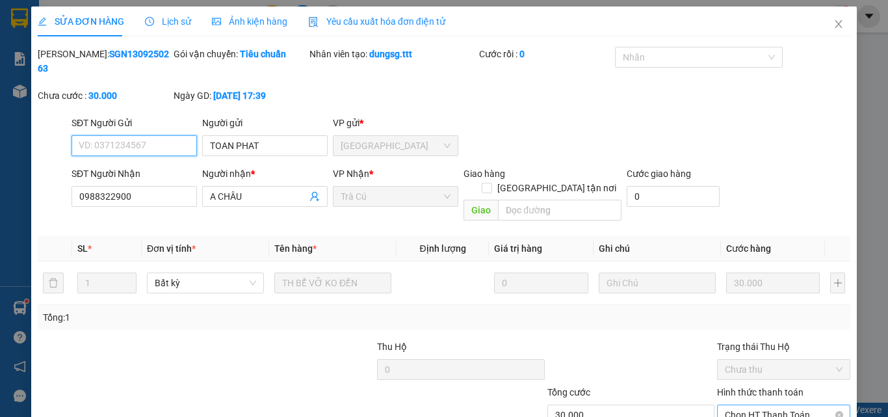
scroll to position [60, 0]
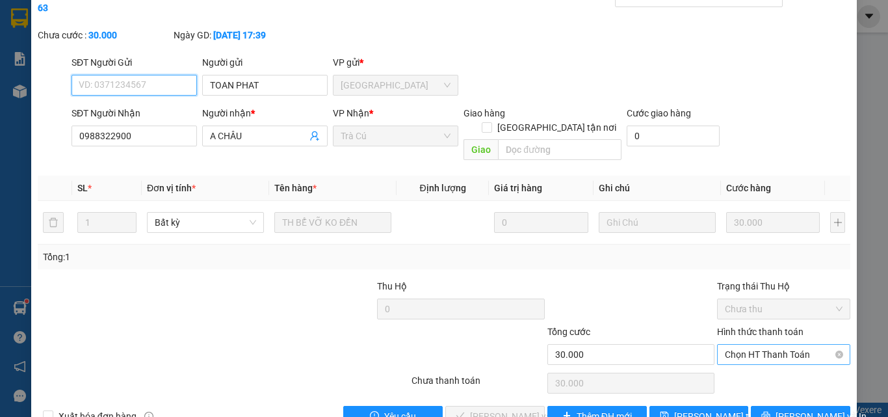
click at [798, 344] on span "Chọn HT Thanh Toán" at bounding box center [784, 353] width 118 height 19
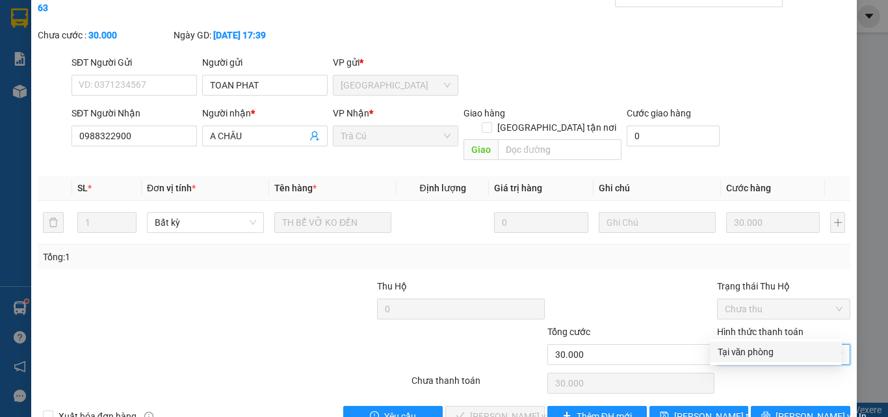
click at [769, 352] on div "Tại văn phòng" at bounding box center [775, 351] width 116 height 14
type input "0"
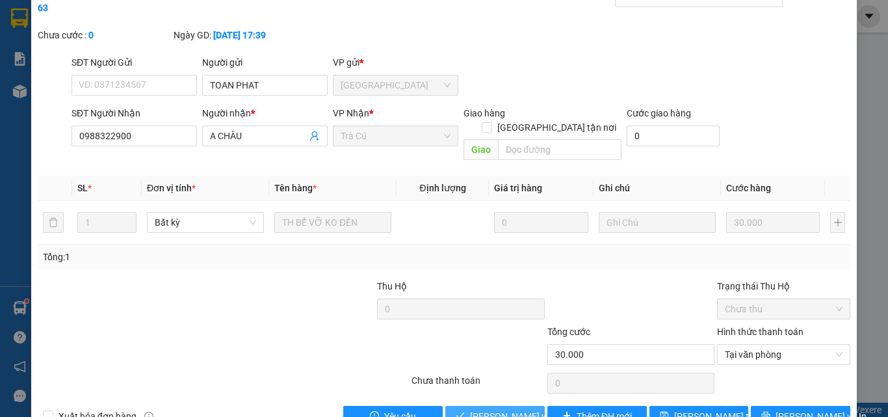
click at [503, 409] on span "[PERSON_NAME] và Giao hàng" at bounding box center [532, 416] width 125 height 14
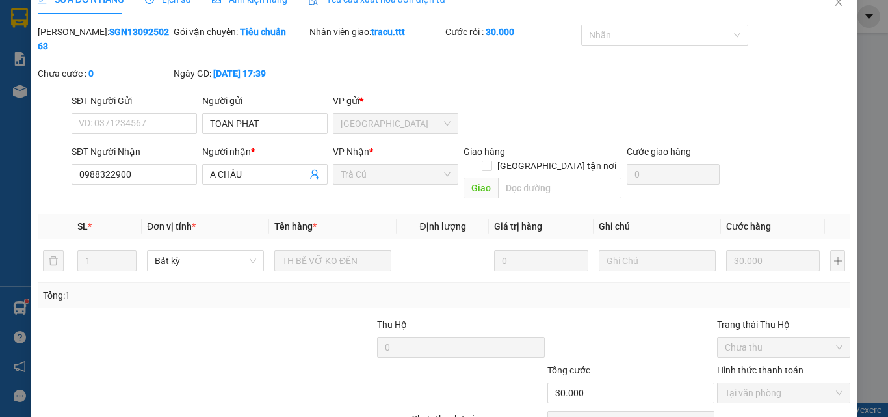
scroll to position [0, 0]
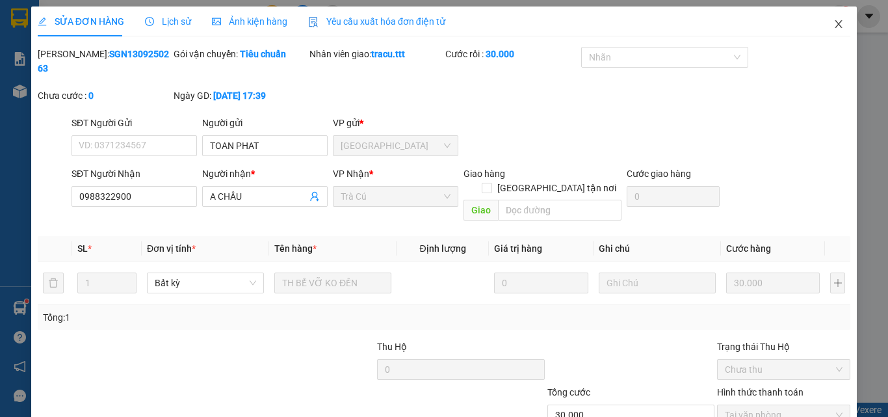
click at [833, 25] on icon "close" at bounding box center [838, 24] width 10 height 10
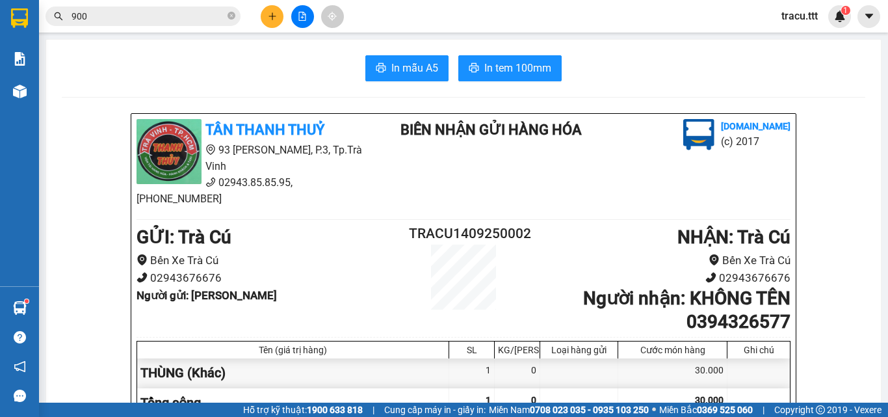
click at [120, 16] on input "900" at bounding box center [147, 16] width 153 height 14
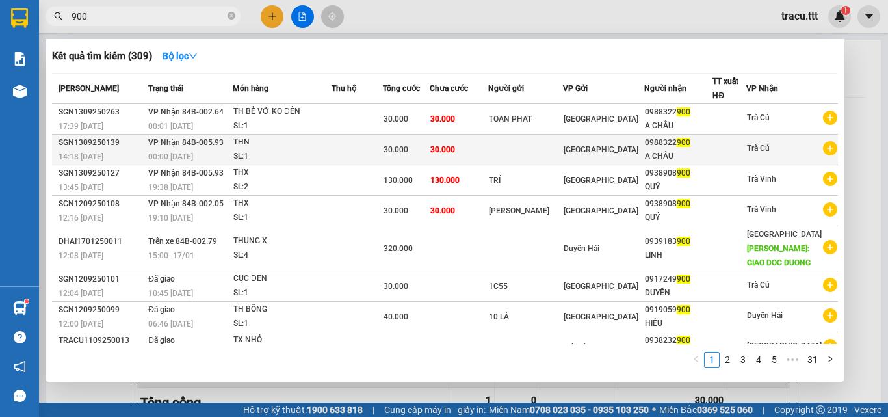
click at [529, 141] on td at bounding box center [525, 150] width 75 height 31
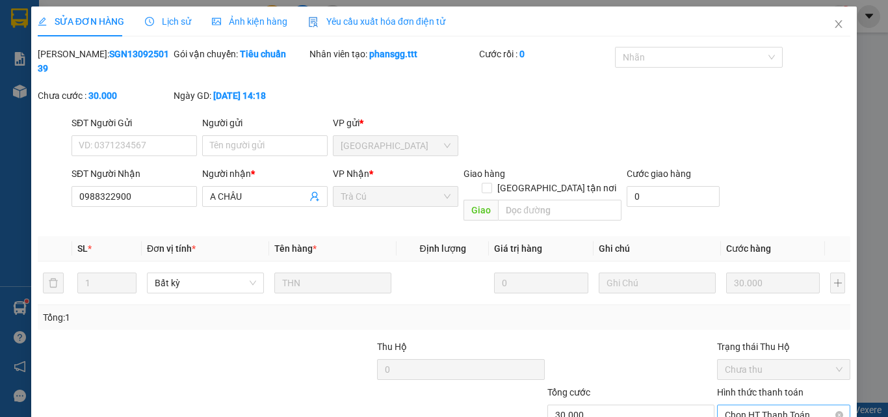
type input "0988322900"
type input "A CHÂU"
type input "30.000"
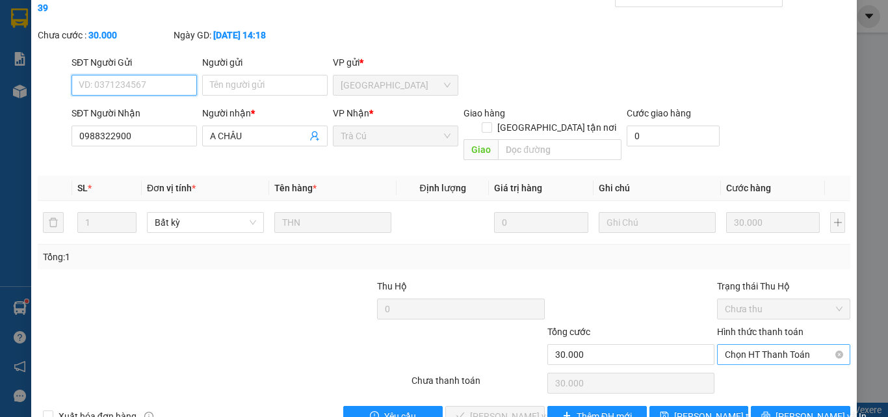
drag, startPoint x: 803, startPoint y: 325, endPoint x: 794, endPoint y: 334, distance: 12.4
click at [803, 344] on span "Chọn HT Thanh Toán" at bounding box center [784, 353] width 118 height 19
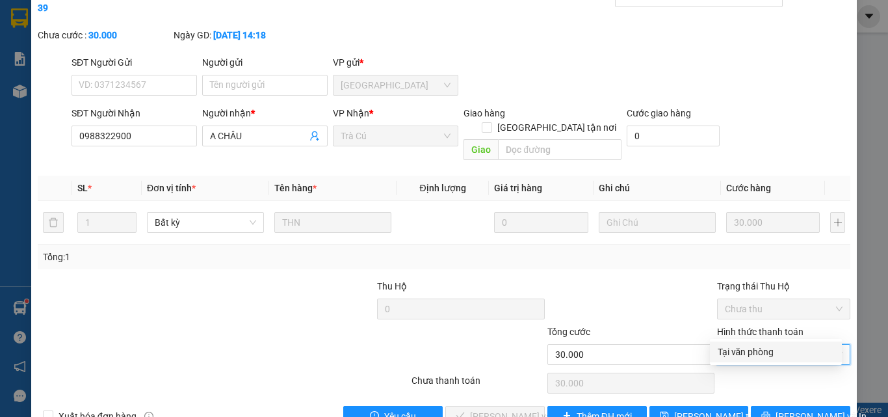
drag, startPoint x: 737, startPoint y: 350, endPoint x: 723, endPoint y: 350, distance: 14.3
click at [737, 349] on div "Tại văn phòng" at bounding box center [775, 351] width 116 height 14
type input "0"
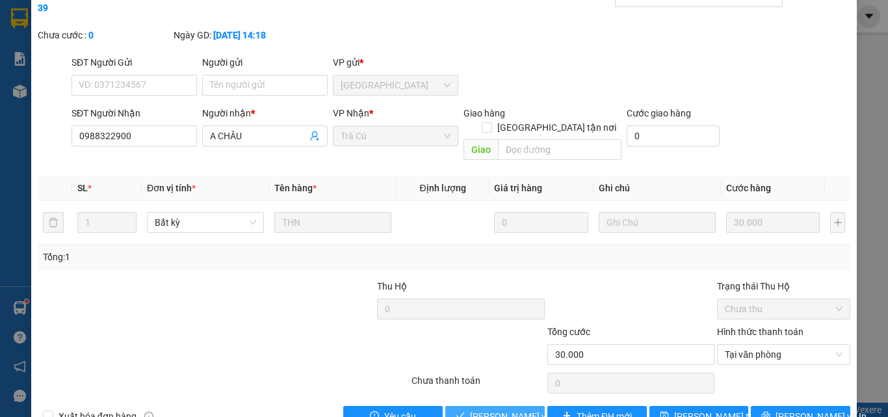
drag, startPoint x: 510, startPoint y: 365, endPoint x: 504, endPoint y: 383, distance: 19.9
click at [507, 368] on div "Total Paid Fee 0 Total UnPaid Fee 30.000 Cash Collection Total Fee Mã ĐH: SGN13…" at bounding box center [444, 206] width 812 height 440
click at [503, 409] on span "[PERSON_NAME] và Giao hàng" at bounding box center [532, 416] width 125 height 14
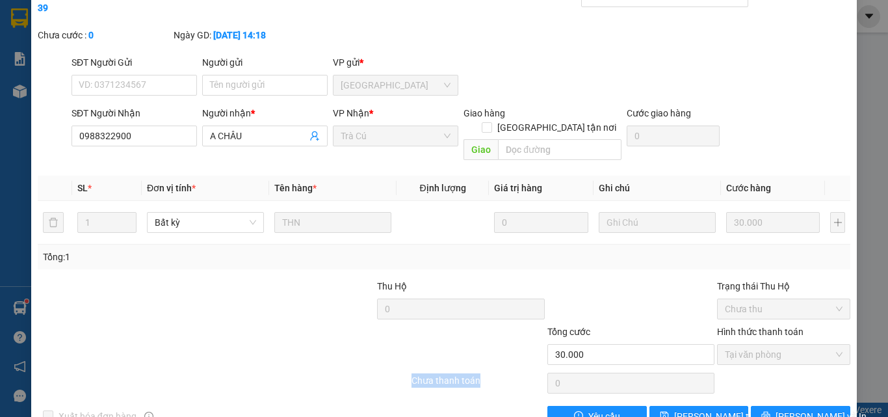
scroll to position [0, 0]
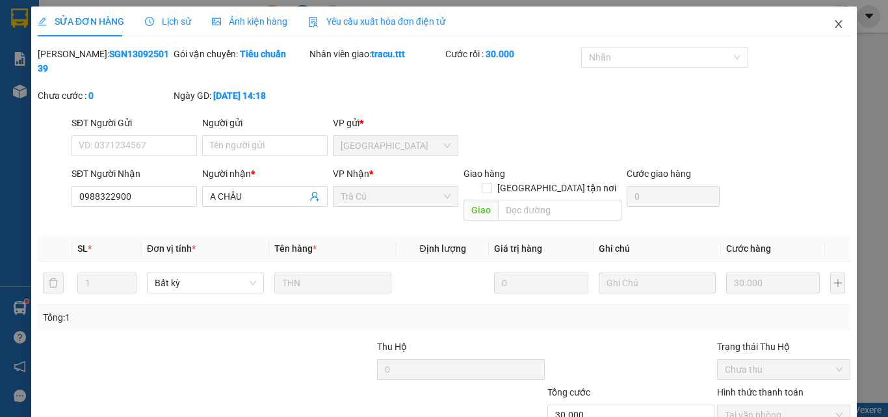
click at [836, 22] on span "Close" at bounding box center [838, 24] width 36 height 36
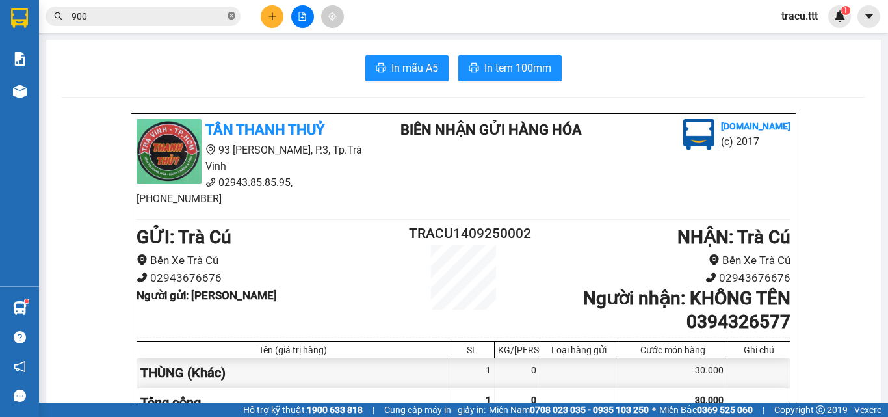
click at [229, 19] on icon "close-circle" at bounding box center [231, 16] width 8 height 8
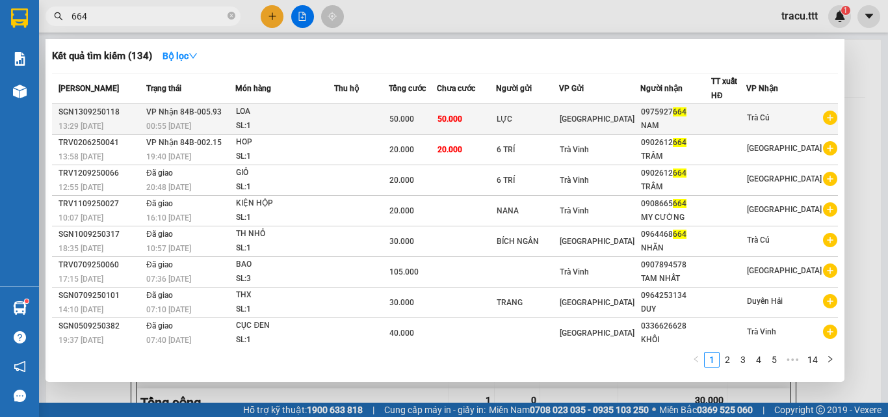
type input "664"
click at [333, 125] on div "SL: 1" at bounding box center [284, 126] width 97 height 14
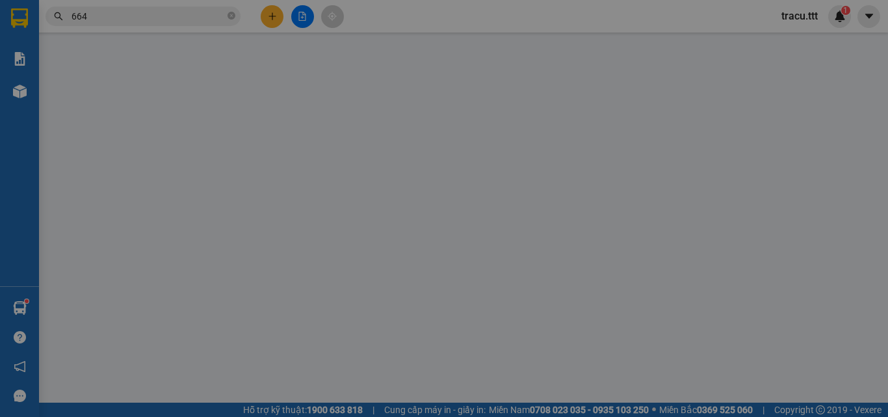
type input "LỰC"
type input "0975927664"
type input "NAM"
type input "50.000"
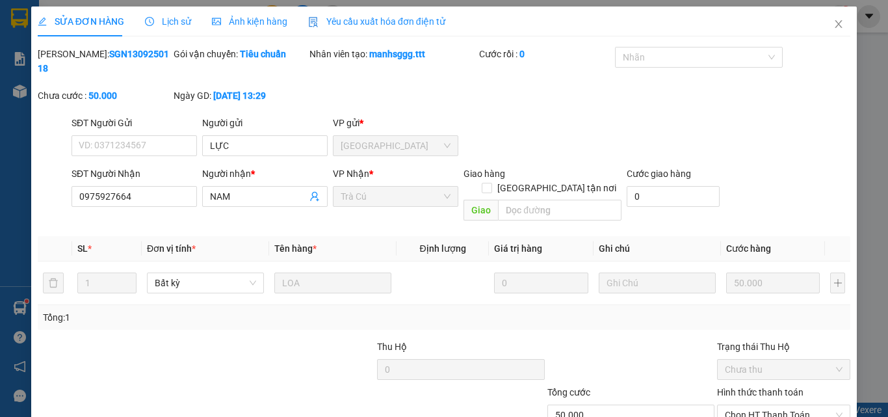
scroll to position [67, 0]
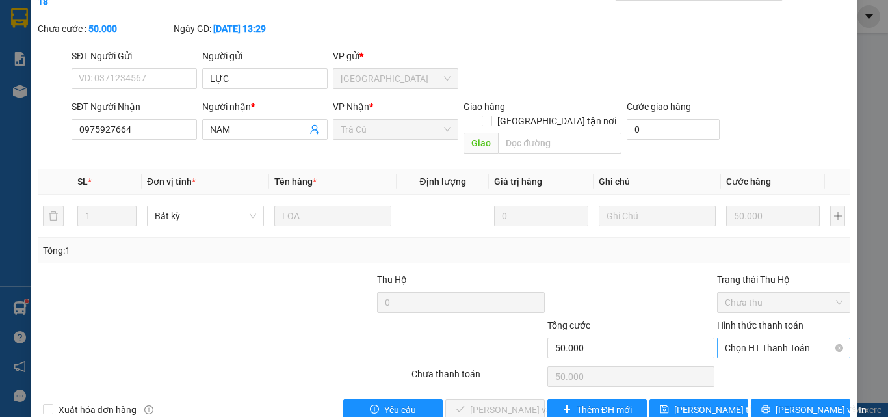
click at [789, 338] on span "Chọn HT Thanh Toán" at bounding box center [784, 347] width 118 height 19
drag, startPoint x: 764, startPoint y: 344, endPoint x: 684, endPoint y: 346, distance: 80.0
click at [762, 345] on div "Tại văn phòng" at bounding box center [775, 345] width 116 height 14
type input "0"
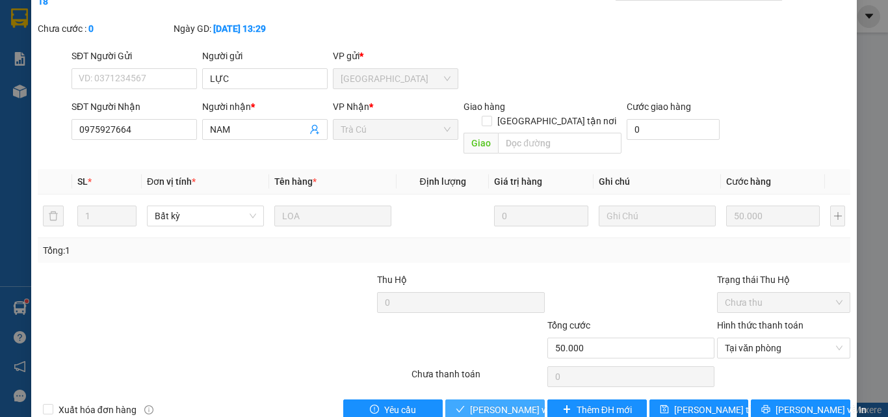
click at [532, 402] on span "[PERSON_NAME] và Giao hàng" at bounding box center [532, 409] width 125 height 14
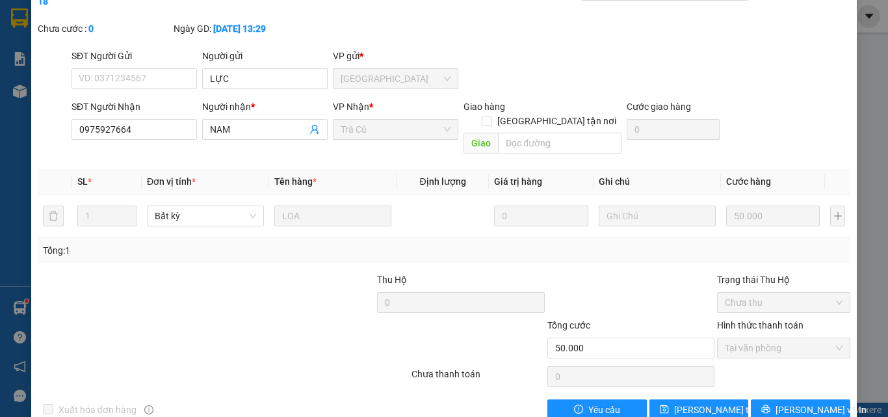
scroll to position [0, 0]
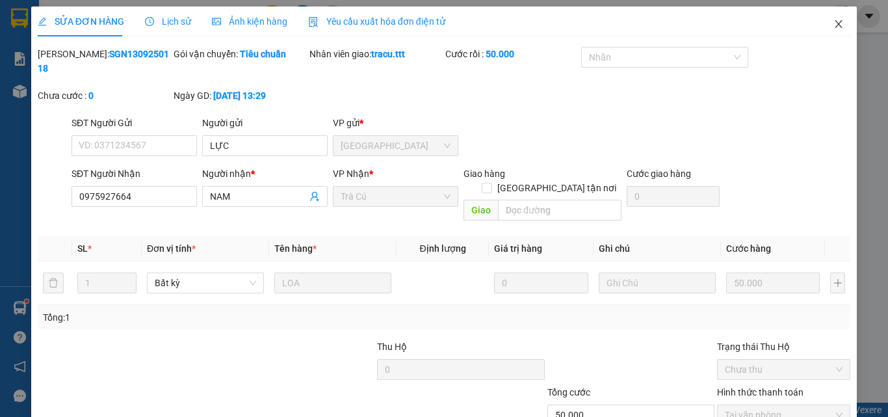
click at [833, 19] on icon "close" at bounding box center [838, 24] width 10 height 10
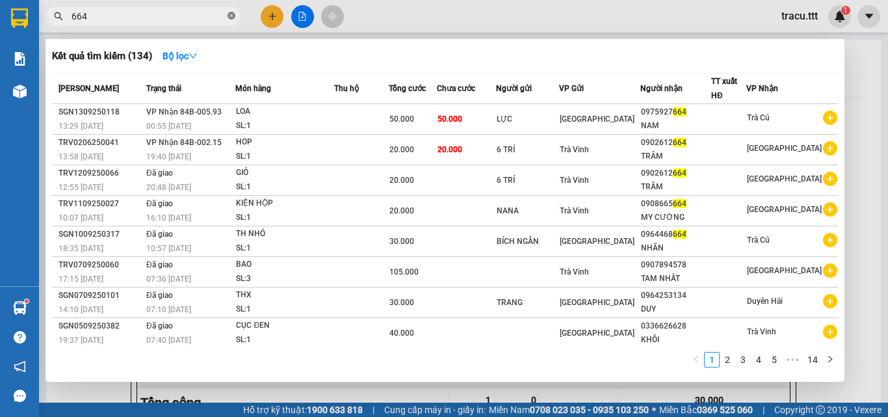
click at [232, 15] on icon "close-circle" at bounding box center [231, 16] width 8 height 8
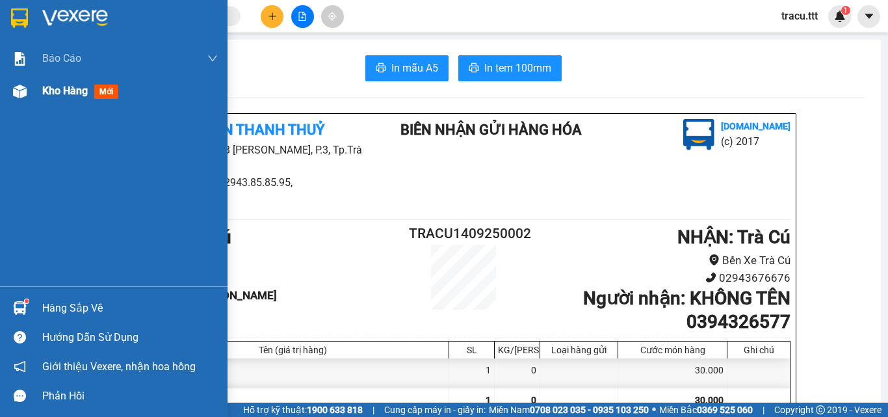
click at [71, 85] on span "Kho hàng" at bounding box center [64, 90] width 45 height 12
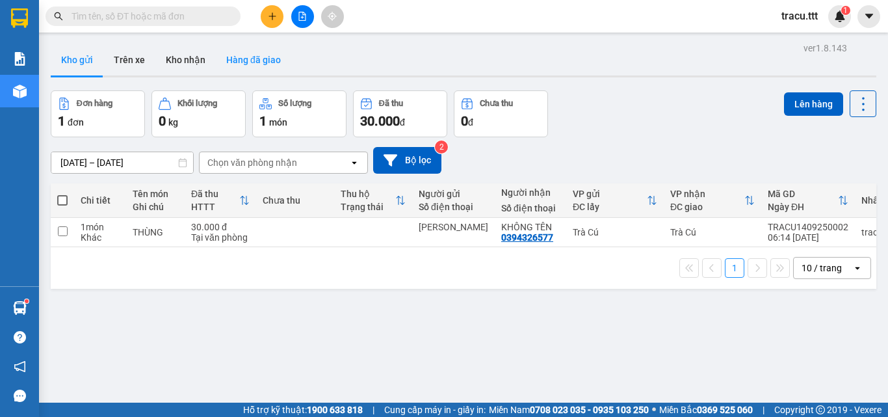
click at [268, 53] on button "Hàng đã giao" at bounding box center [253, 59] width 75 height 31
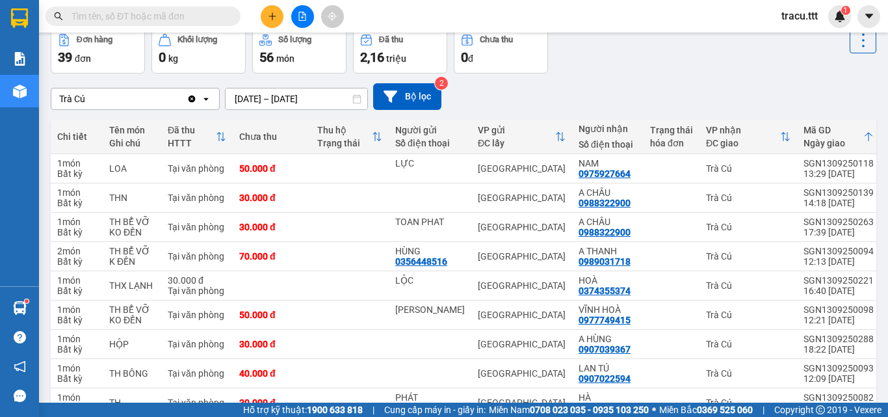
scroll to position [68, 0]
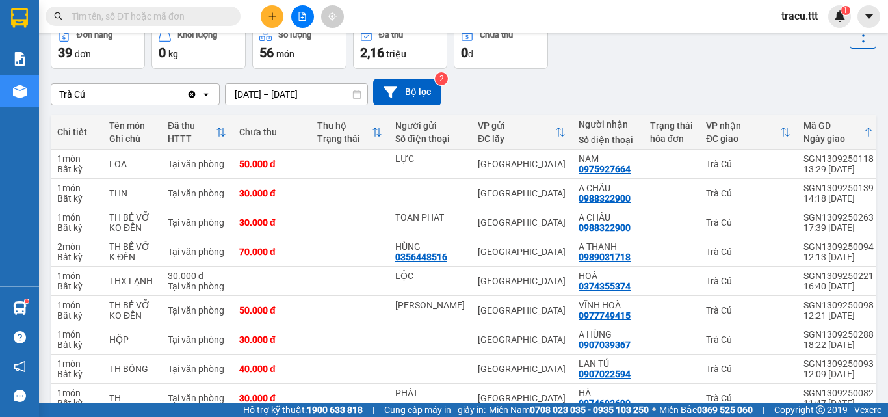
click at [220, 13] on input "text" at bounding box center [147, 16] width 153 height 14
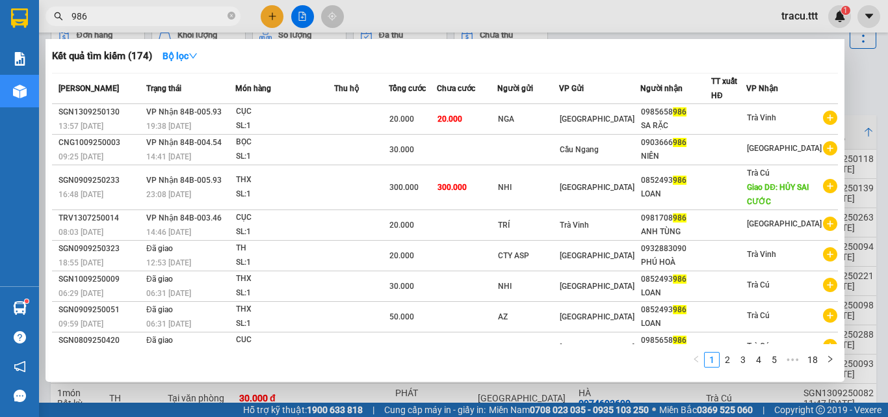
type input "986"
click at [228, 18] on icon "close-circle" at bounding box center [231, 16] width 8 height 8
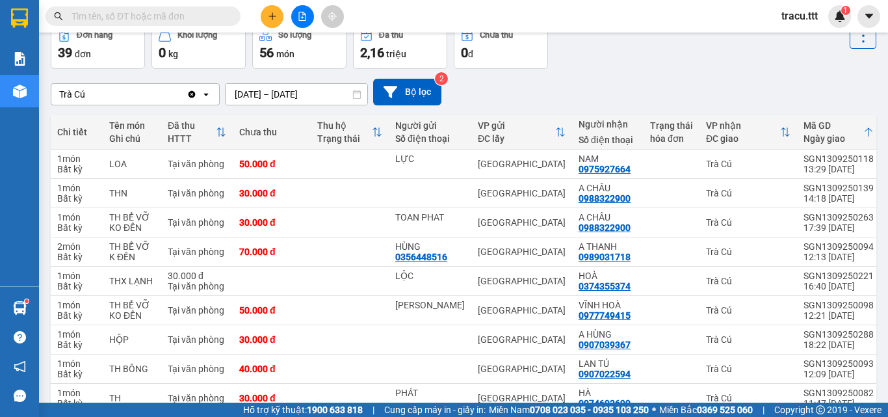
scroll to position [0, 0]
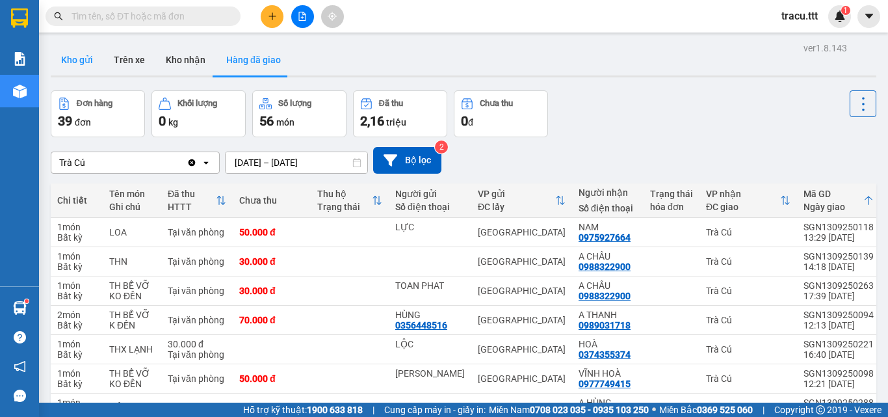
click at [80, 62] on button "Kho gửi" at bounding box center [77, 59] width 53 height 31
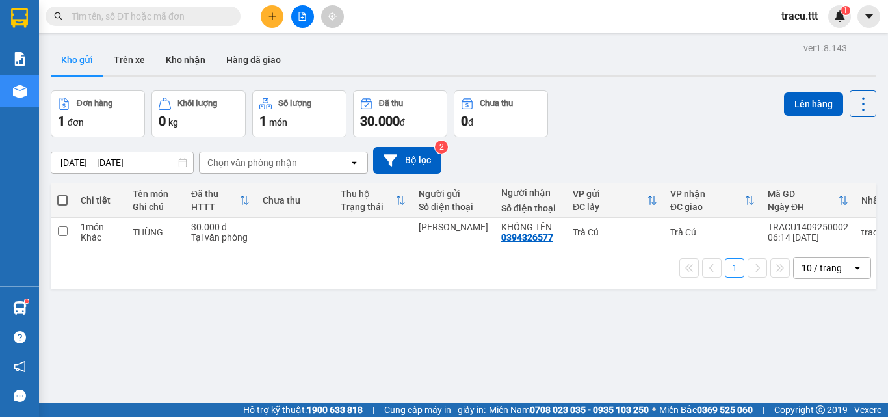
click at [185, 12] on input "text" at bounding box center [147, 16] width 153 height 14
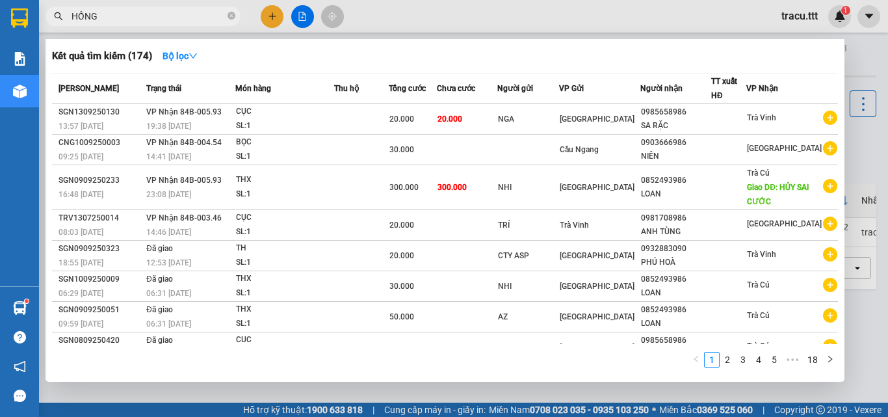
click at [108, 18] on input "HỒNG" at bounding box center [147, 16] width 153 height 14
click at [118, 17] on input "HỒNG" at bounding box center [147, 16] width 153 height 14
click at [887, 242] on div at bounding box center [444, 208] width 888 height 417
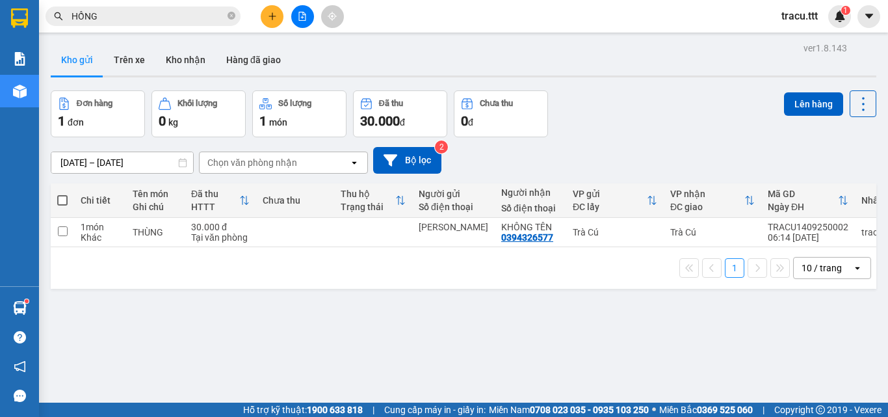
scroll to position [40, 0]
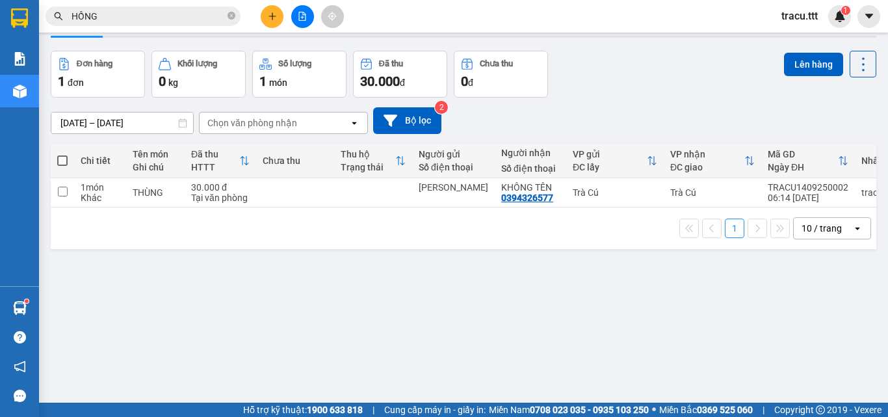
click at [132, 14] on input "HỒNG" at bounding box center [147, 16] width 153 height 14
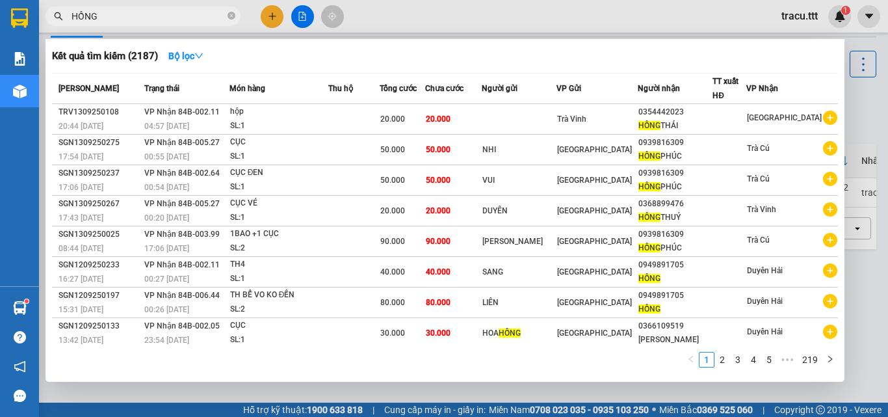
click at [118, 15] on input "HỒNG" at bounding box center [147, 16] width 153 height 14
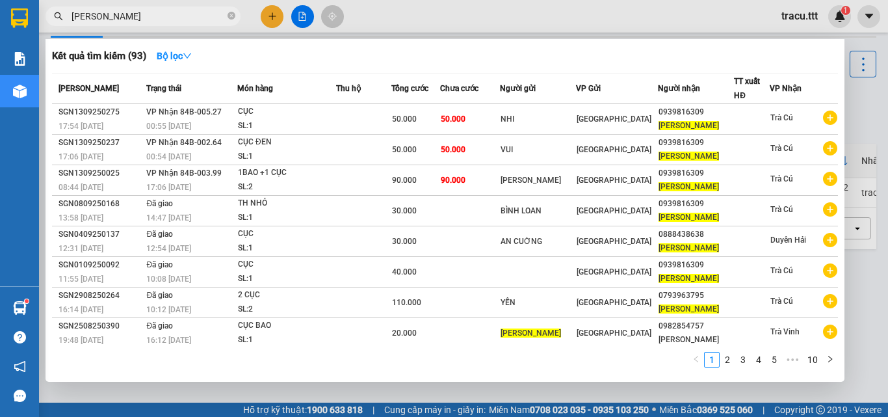
type input "[PERSON_NAME]"
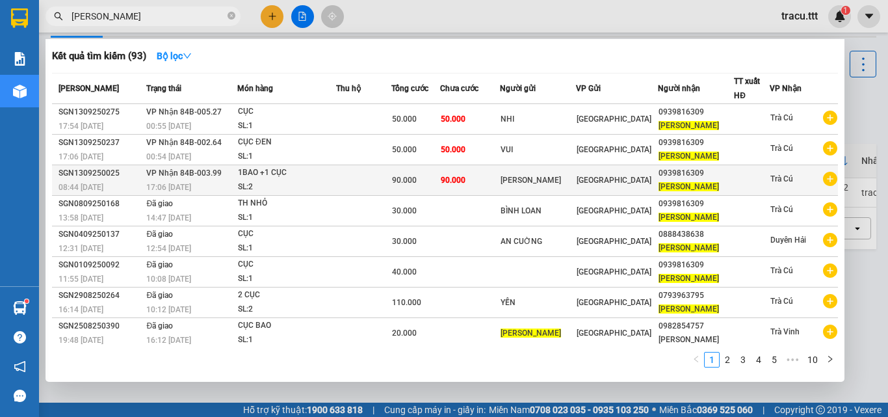
click at [533, 183] on div "[PERSON_NAME]" at bounding box center [537, 181] width 75 height 14
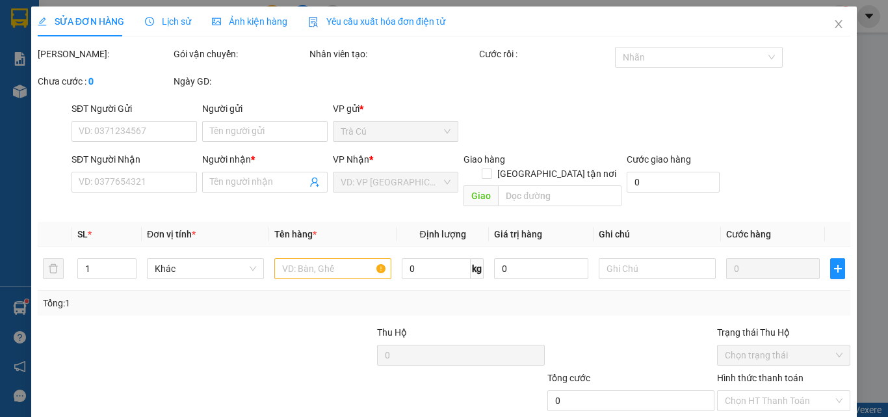
scroll to position [67, 0]
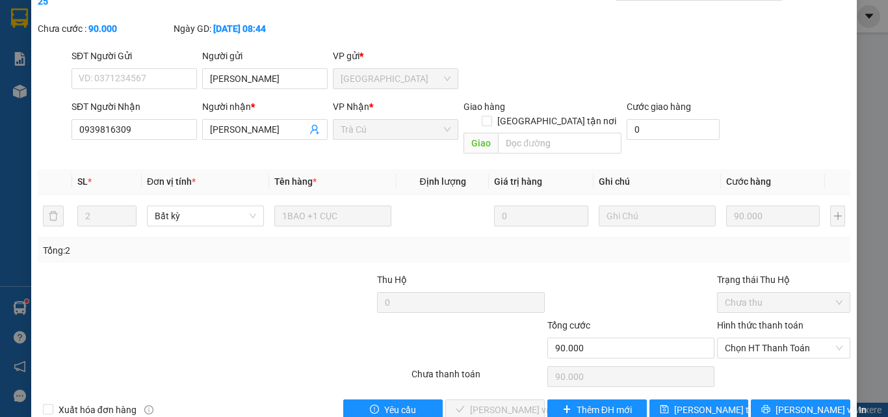
type input "[PERSON_NAME]"
type input "0939816309"
type input "[PERSON_NAME]"
type input "90.000"
click at [749, 338] on span "Chọn HT Thanh Toán" at bounding box center [784, 347] width 118 height 19
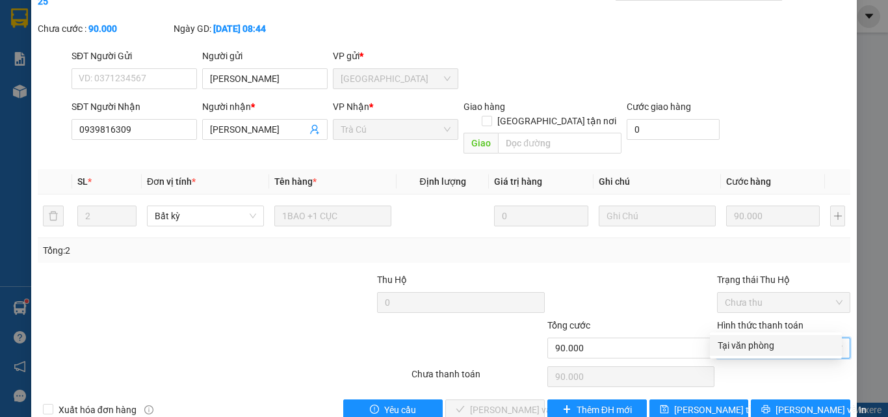
click at [742, 344] on div "Tại văn phòng" at bounding box center [775, 345] width 116 height 14
type input "0"
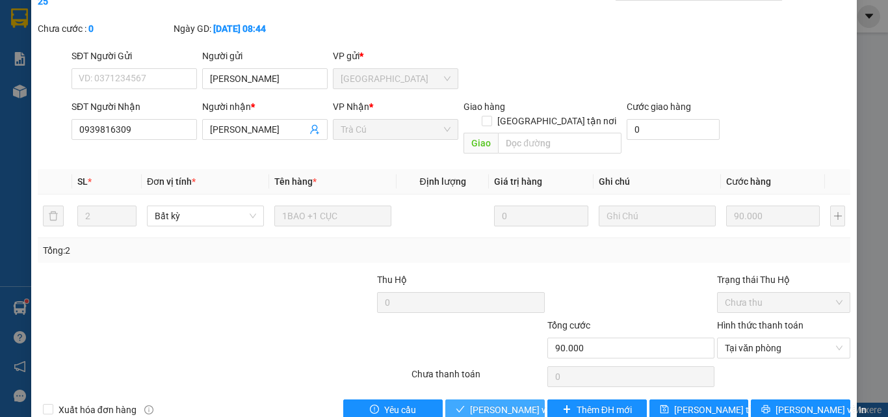
click at [495, 402] on span "[PERSON_NAME] và Giao hàng" at bounding box center [532, 409] width 125 height 14
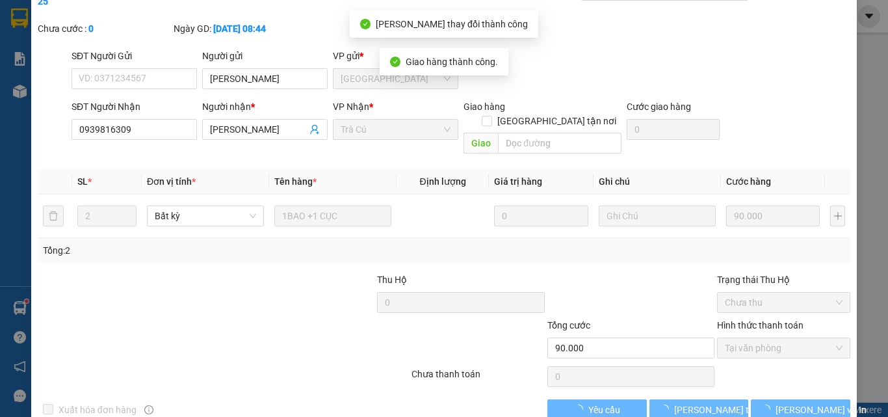
scroll to position [0, 0]
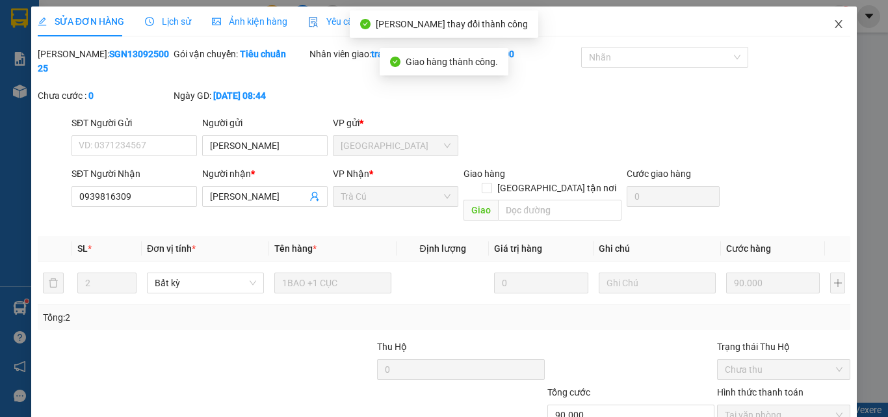
click at [836, 21] on span "Close" at bounding box center [838, 24] width 36 height 36
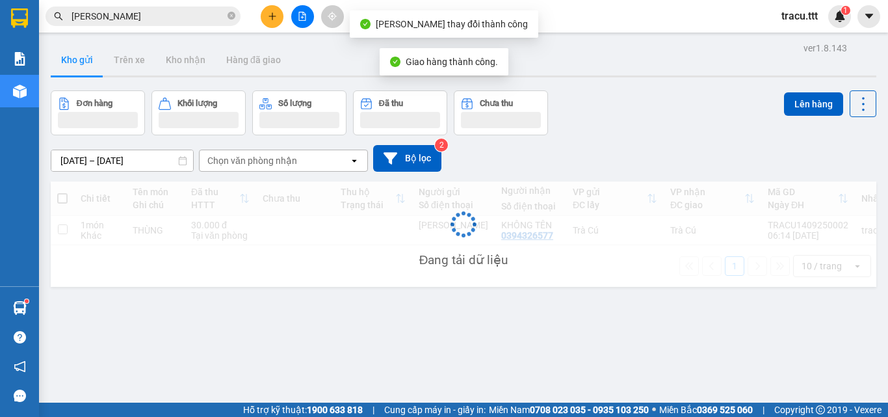
click at [211, 21] on input "[PERSON_NAME]" at bounding box center [147, 16] width 153 height 14
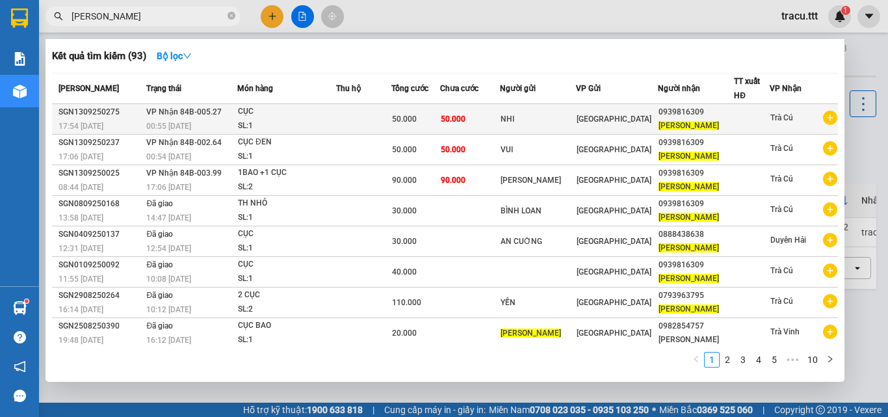
click at [421, 107] on td "50.000" at bounding box center [415, 119] width 49 height 31
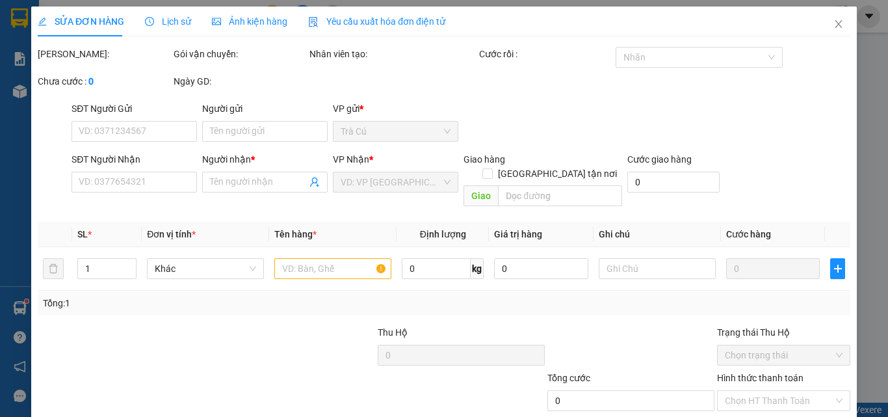
type input "NHI"
type input "0939816309"
type input "[PERSON_NAME]"
type input "50.000"
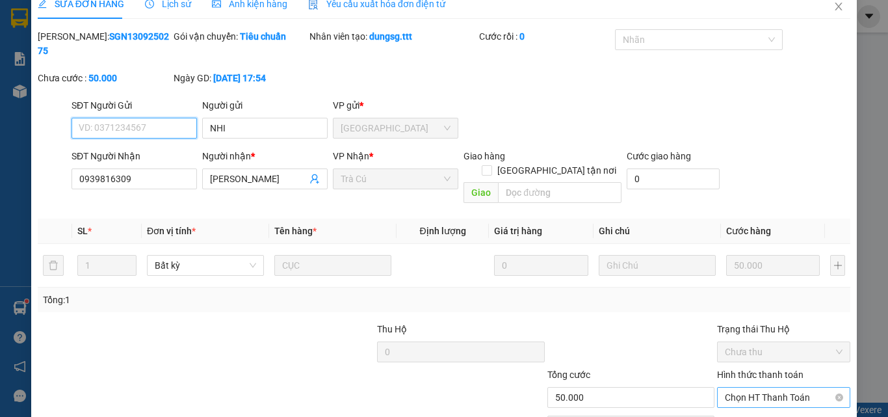
scroll to position [67, 0]
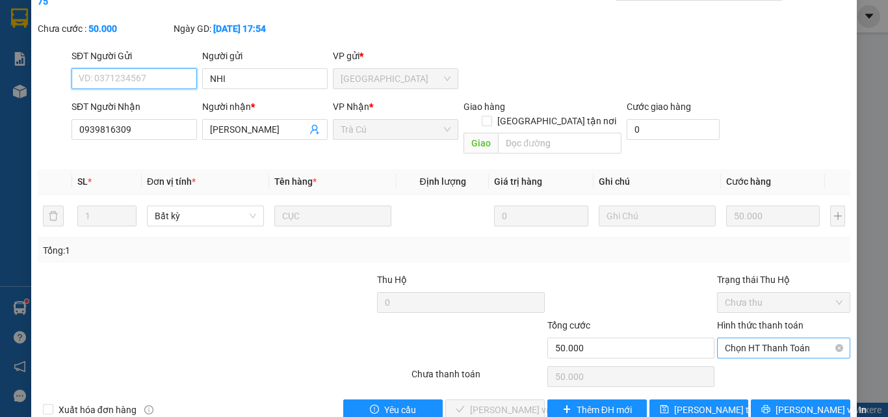
click at [773, 338] on span "Chọn HT Thanh Toán" at bounding box center [784, 347] width 118 height 19
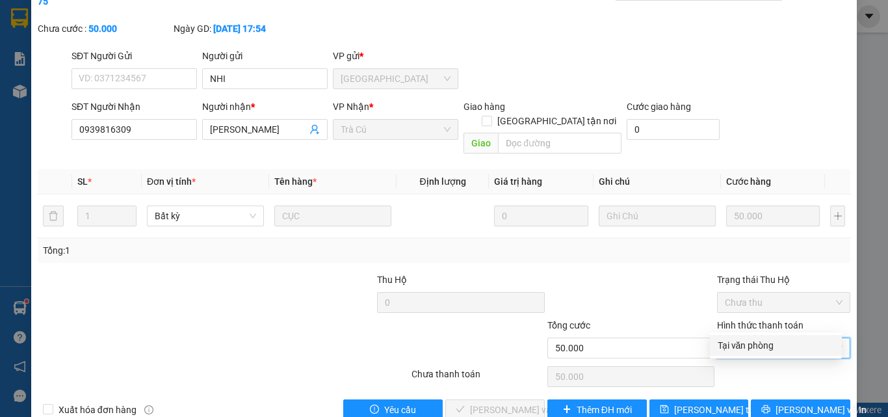
click at [757, 341] on div "Tại văn phòng" at bounding box center [775, 345] width 116 height 14
type input "0"
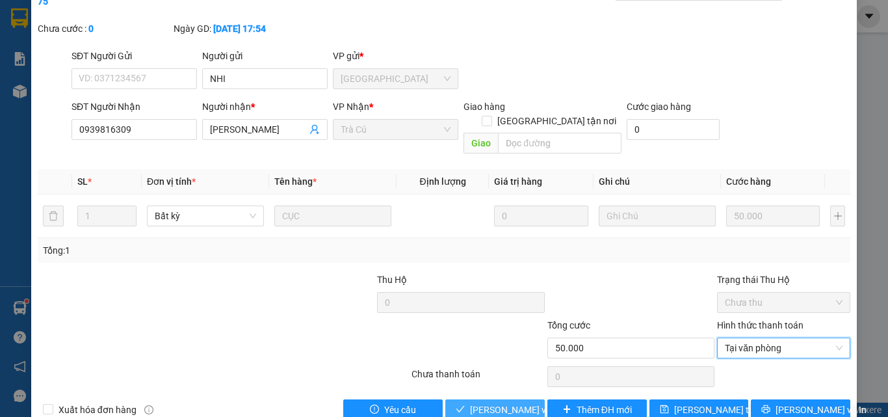
drag, startPoint x: 488, startPoint y: 382, endPoint x: 687, endPoint y: 343, distance: 202.7
click at [489, 402] on span "[PERSON_NAME] và Giao hàng" at bounding box center [532, 409] width 125 height 14
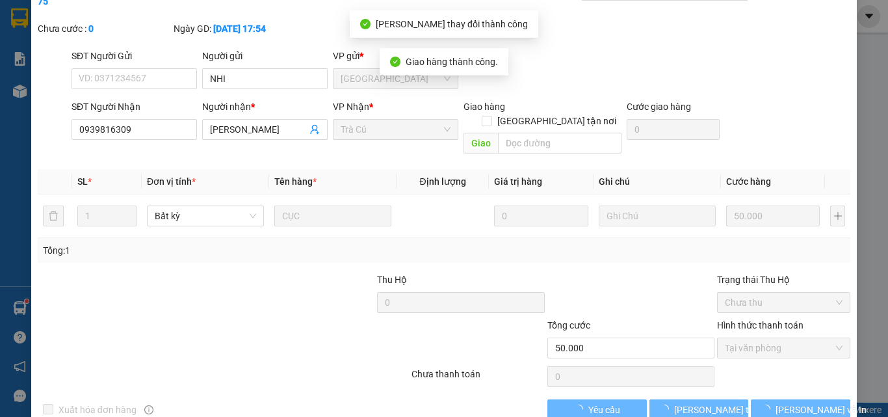
scroll to position [0, 0]
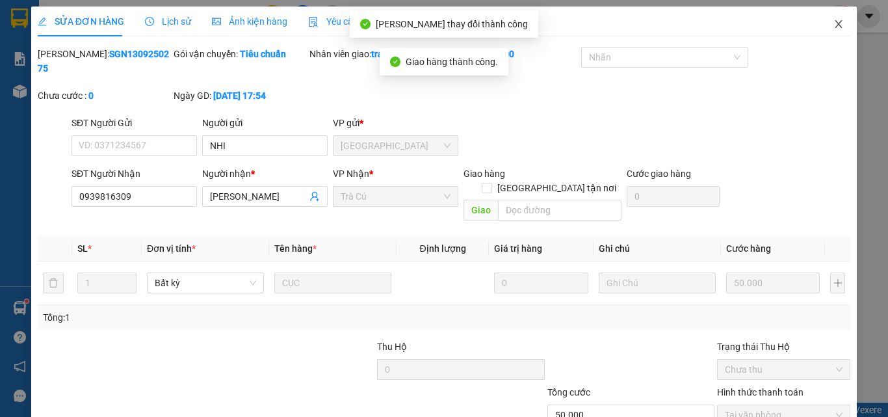
click at [833, 21] on icon "close" at bounding box center [838, 24] width 10 height 10
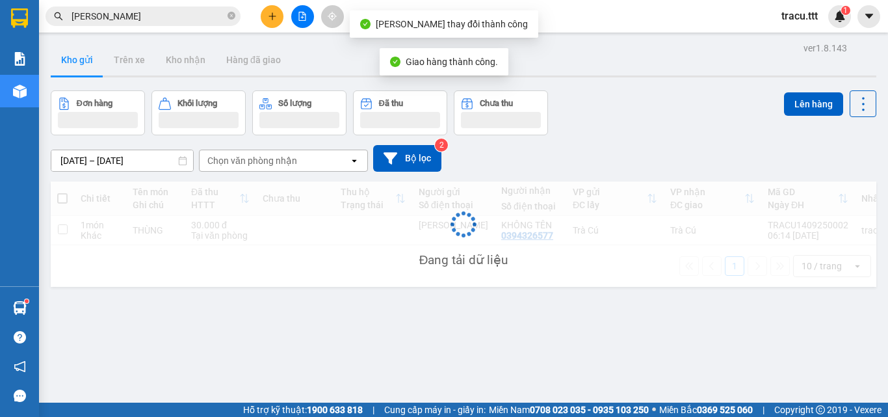
drag, startPoint x: 200, startPoint y: 21, endPoint x: 274, endPoint y: 47, distance: 78.5
click at [199, 21] on input "[PERSON_NAME]" at bounding box center [147, 16] width 153 height 14
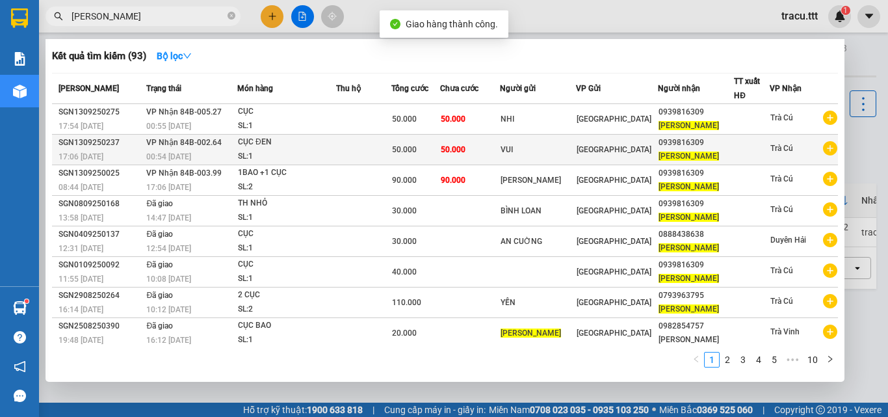
click at [545, 158] on td "VUI" at bounding box center [538, 150] width 77 height 31
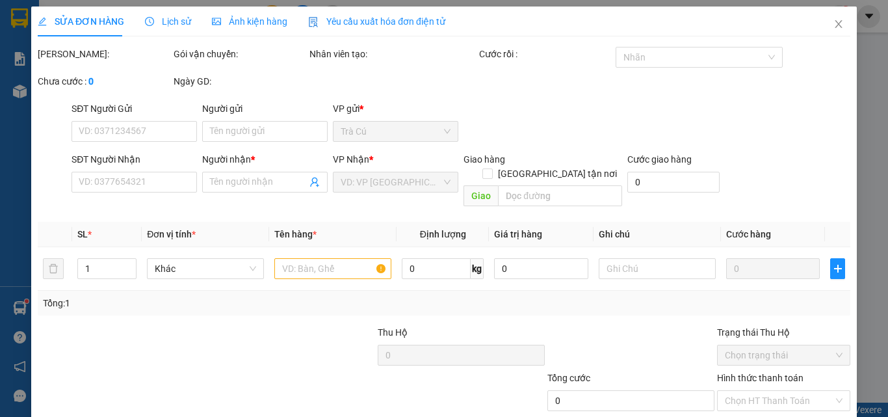
type input "VUI"
type input "0939816309"
type input "[PERSON_NAME]"
type input "50.000"
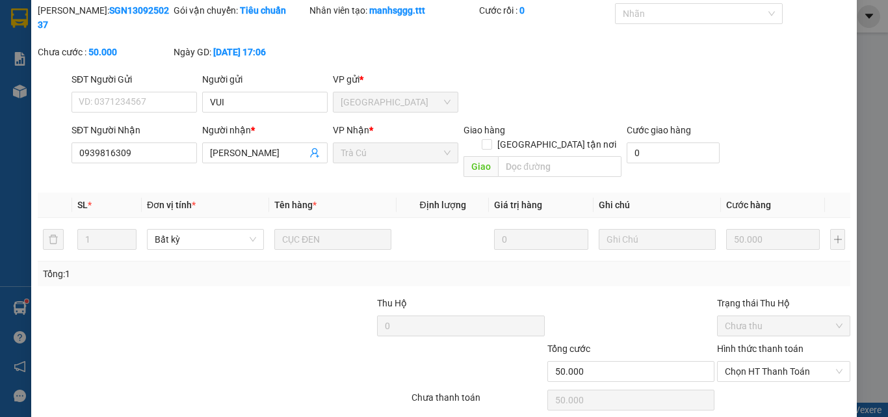
scroll to position [67, 0]
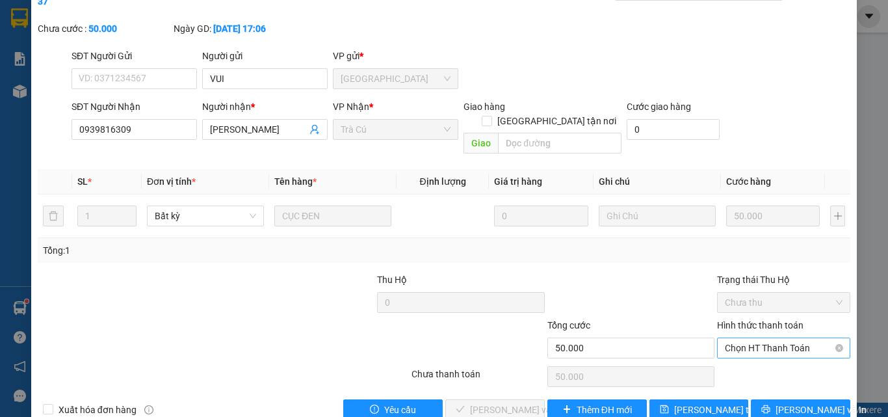
click at [740, 338] on span "Chọn HT Thanh Toán" at bounding box center [784, 347] width 118 height 19
click at [734, 335] on div "Tại văn phòng" at bounding box center [776, 345] width 132 height 21
type input "0"
click at [490, 399] on button "[PERSON_NAME] và Giao hàng" at bounding box center [494, 409] width 99 height 21
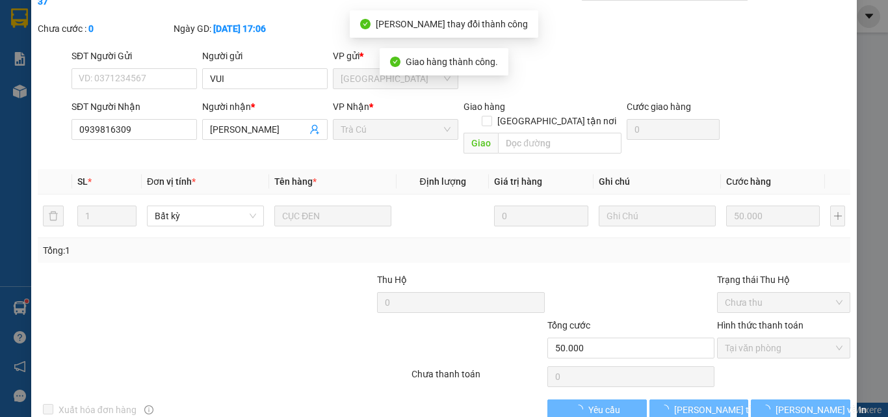
scroll to position [0, 0]
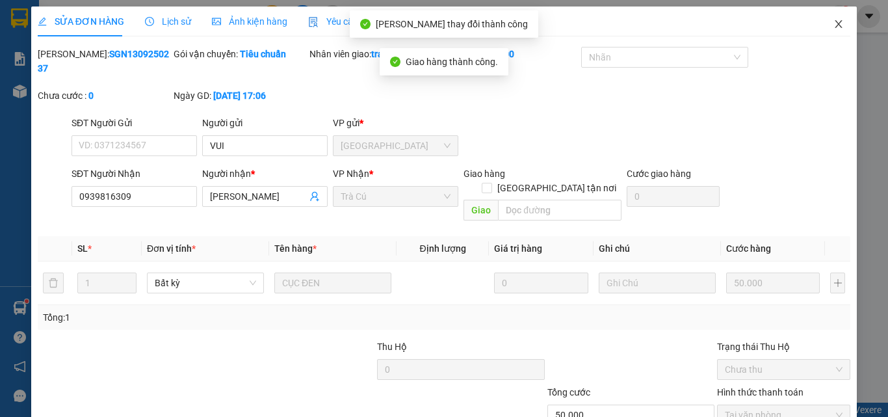
click at [833, 27] on icon "close" at bounding box center [838, 24] width 10 height 10
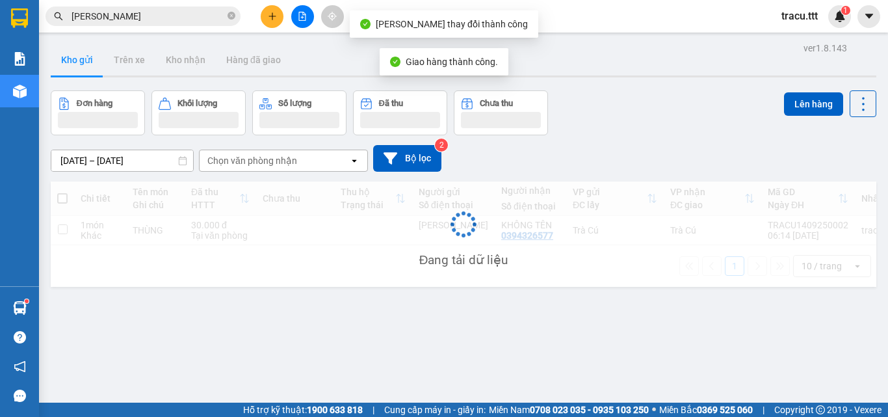
click at [224, 19] on input "[PERSON_NAME]" at bounding box center [147, 16] width 153 height 14
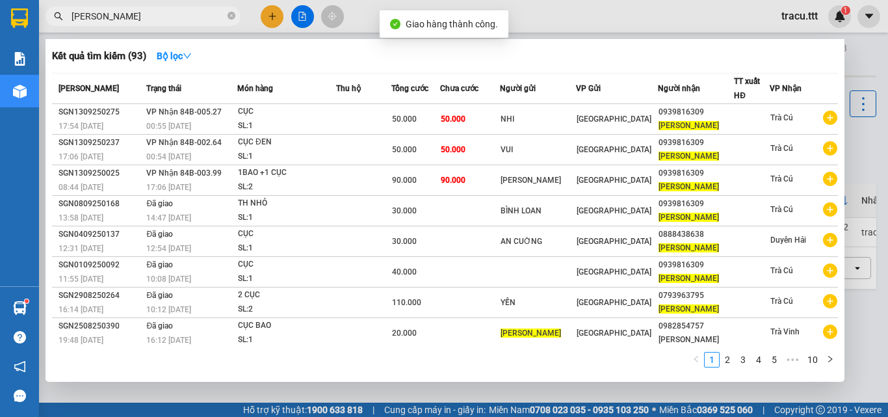
click at [230, 19] on icon "close-circle" at bounding box center [231, 16] width 8 height 8
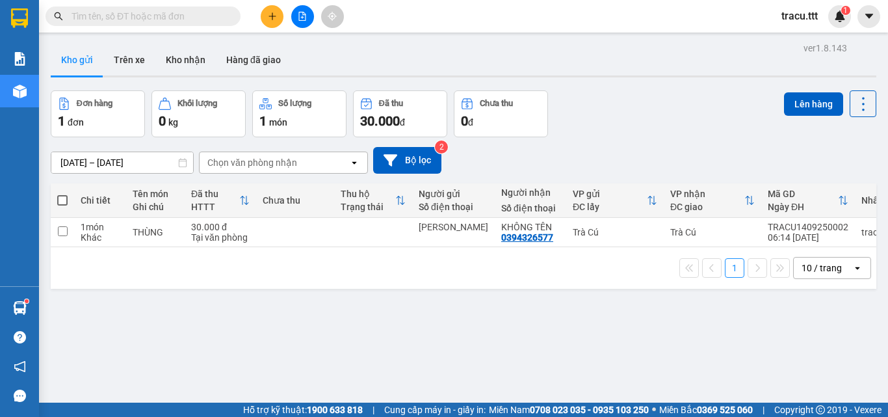
click at [216, 16] on input "text" at bounding box center [147, 16] width 153 height 14
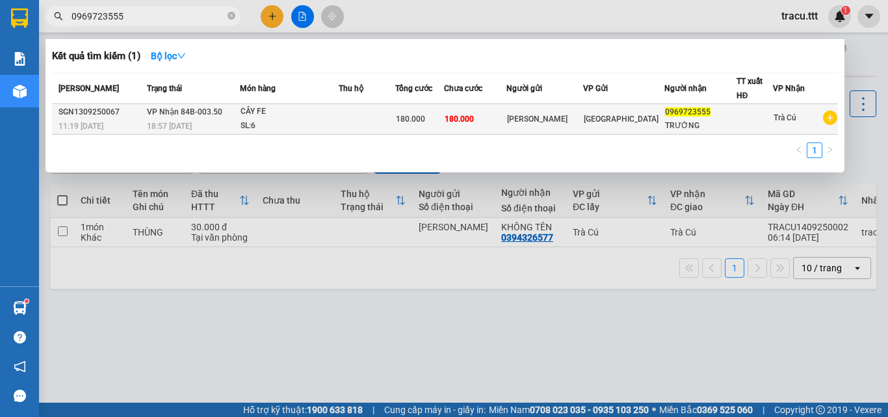
type input "0969723555"
click at [506, 122] on td "180.000" at bounding box center [475, 119] width 62 height 31
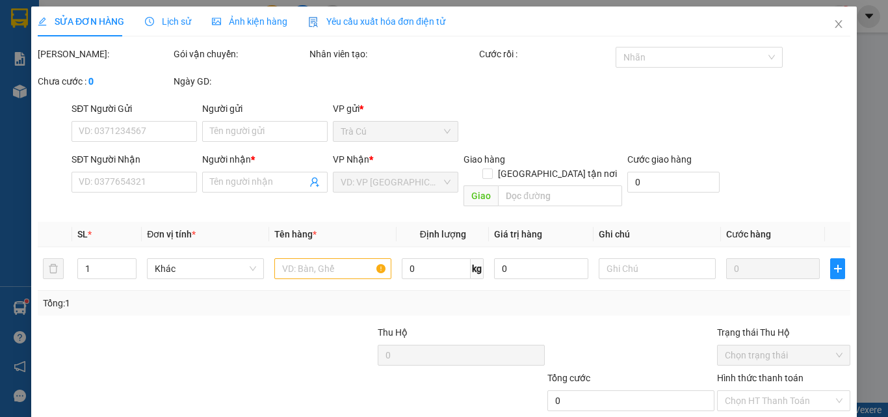
type input "[PERSON_NAME]"
type input "0969723555"
type input "TRƯỜNG"
type input "180.000"
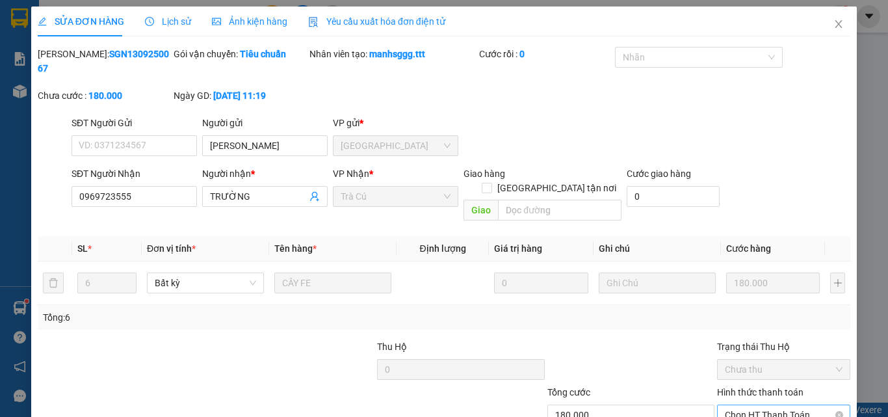
scroll to position [67, 0]
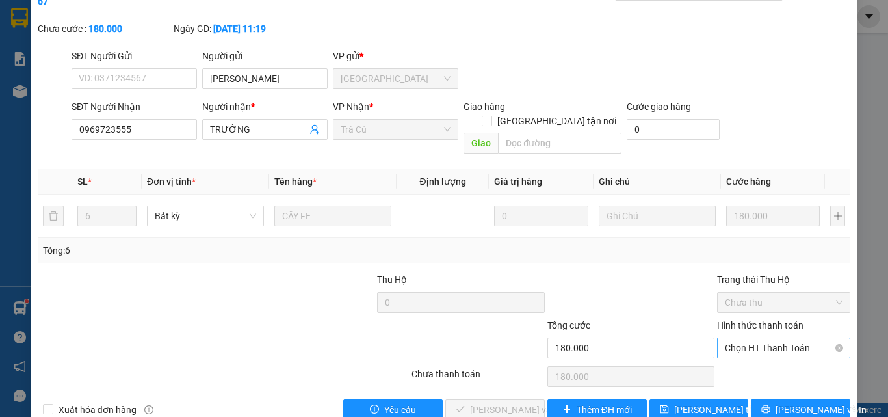
click at [725, 338] on span "Chọn HT Thanh Toán" at bounding box center [784, 347] width 118 height 19
click at [728, 341] on div "Tại văn phòng" at bounding box center [775, 345] width 116 height 14
type input "0"
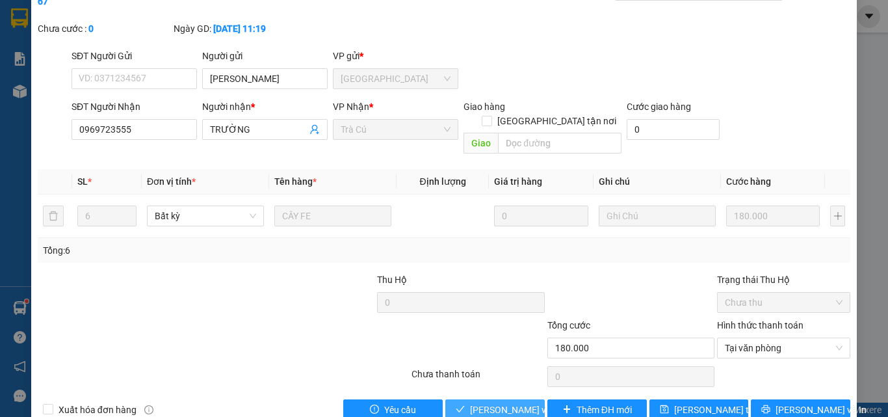
click at [498, 399] on button "[PERSON_NAME] và Giao hàng" at bounding box center [494, 409] width 99 height 21
